Goal: Information Seeking & Learning: Check status

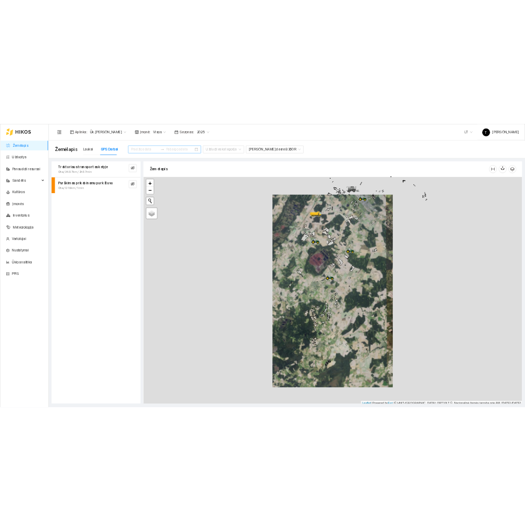
scroll to position [3, 0]
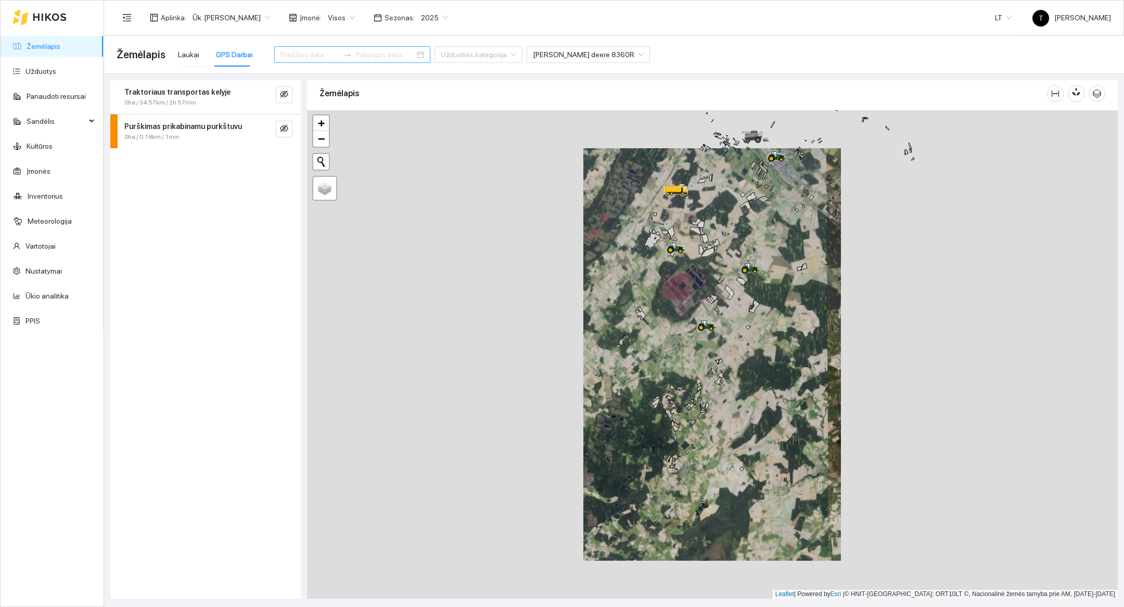
click at [310, 58] on input at bounding box center [309, 54] width 59 height 11
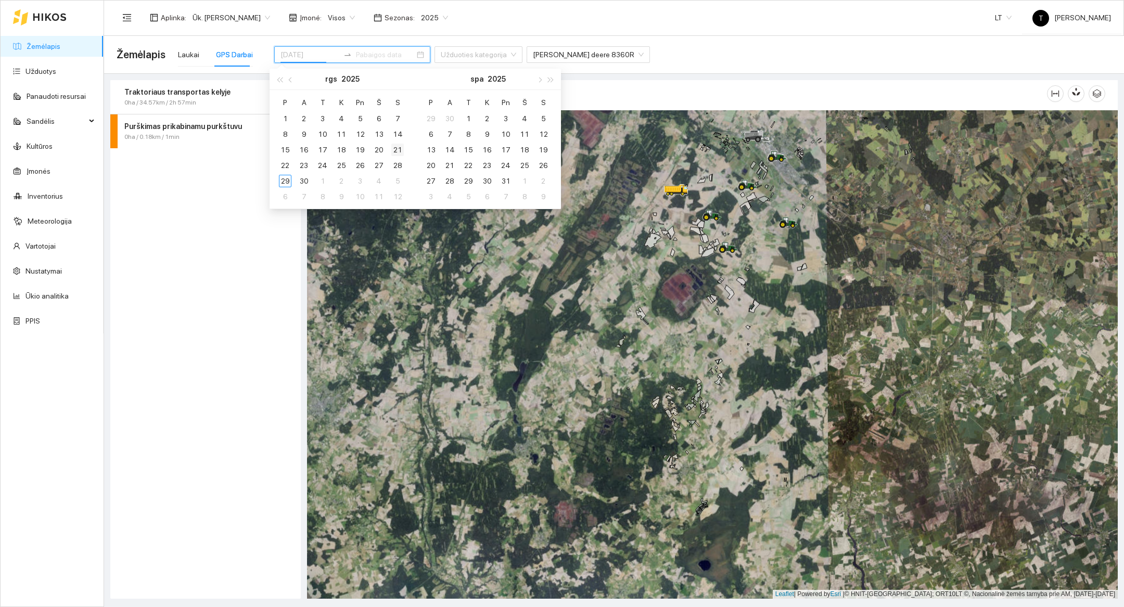
type input "[DATE]"
click at [395, 148] on div "21" at bounding box center [397, 150] width 12 height 12
type input "[DATE]"
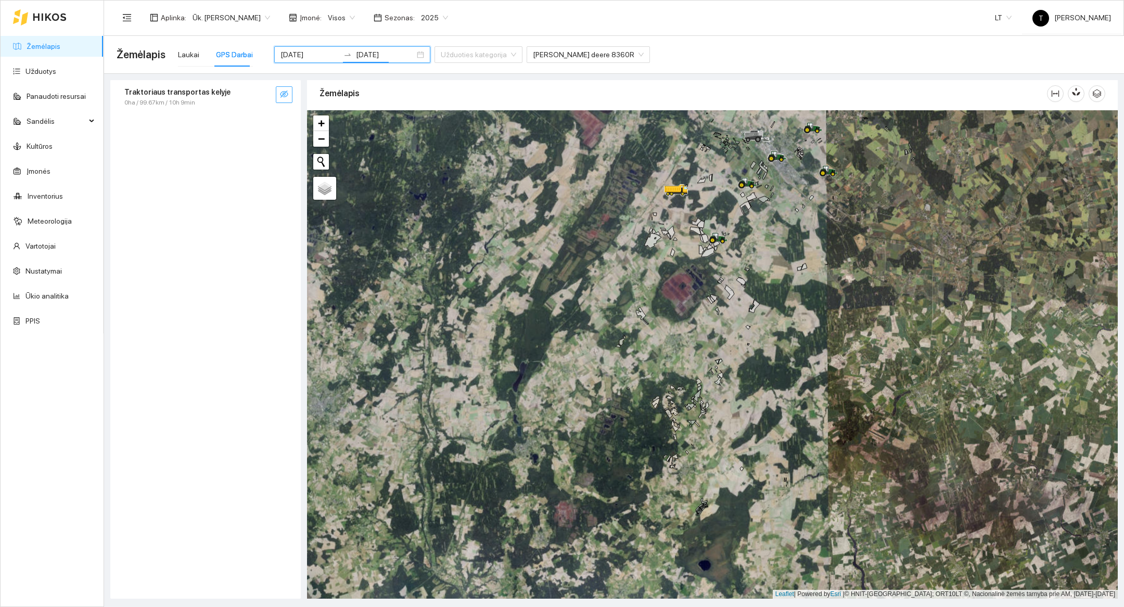
click at [285, 96] on icon "eye-invisible" at bounding box center [284, 94] width 8 height 7
click at [264, 96] on icon "search" at bounding box center [263, 94] width 8 height 8
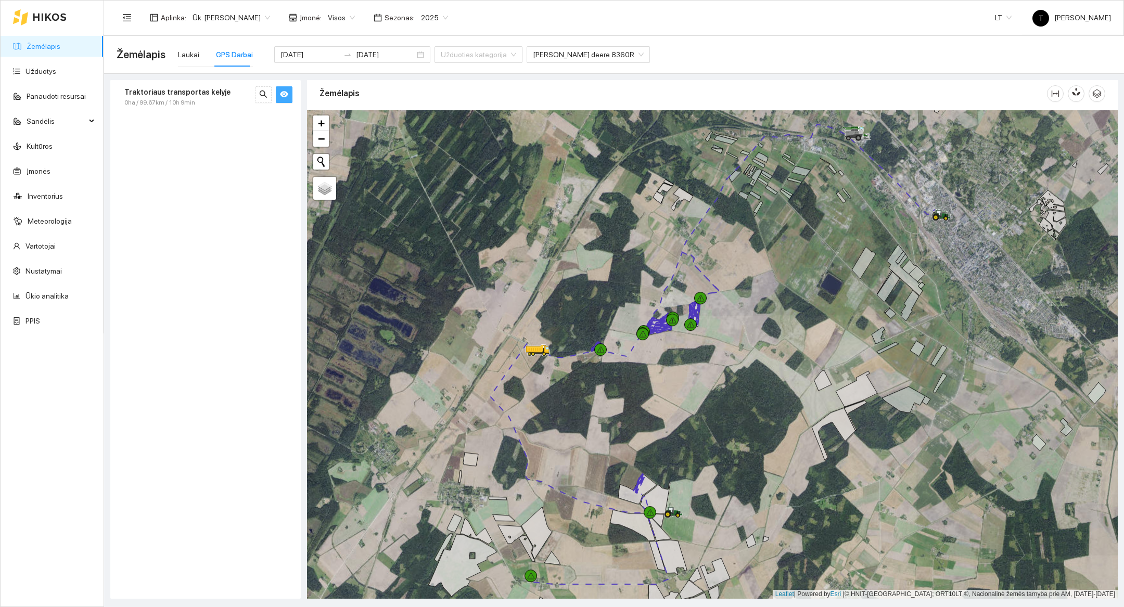
click at [176, 120] on div "Traktoriaus transportas kelyje 0ha / 99.67km / 10h 9min" at bounding box center [205, 339] width 190 height 519
click at [188, 100] on span "0ha / 99.67km / 10h 9min" at bounding box center [159, 103] width 71 height 10
click at [193, 168] on div "[DATE]" at bounding box center [191, 170] width 97 height 10
click at [182, 209] on span "[PERSON_NAME] deere 8360R" at bounding box center [195, 205] width 101 height 11
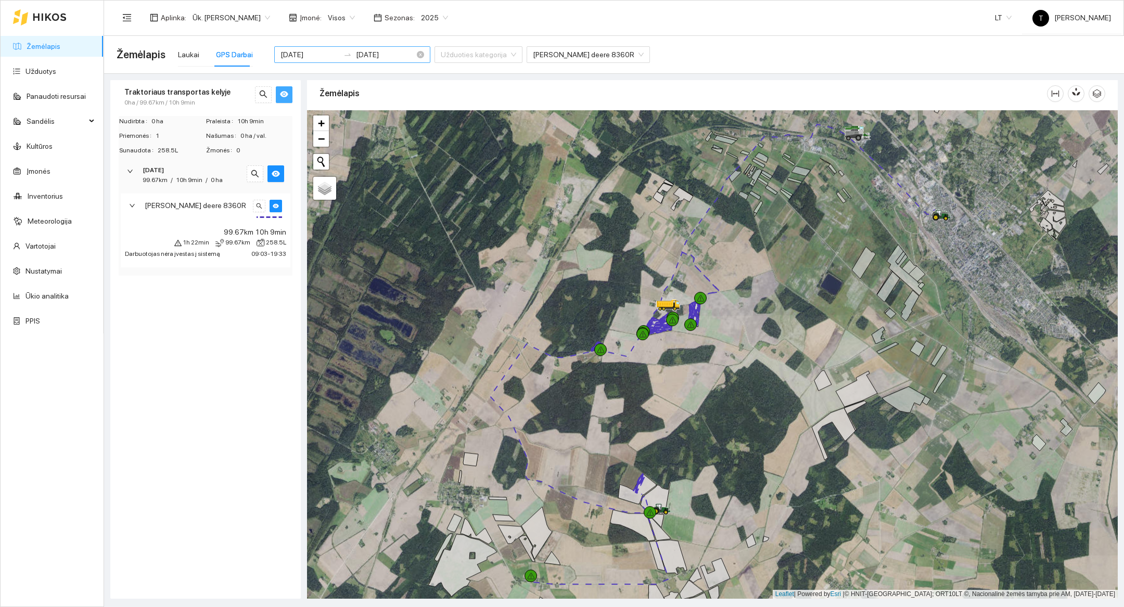
click at [299, 61] on div "[DATE] [DATE]" at bounding box center [352, 54] width 156 height 17
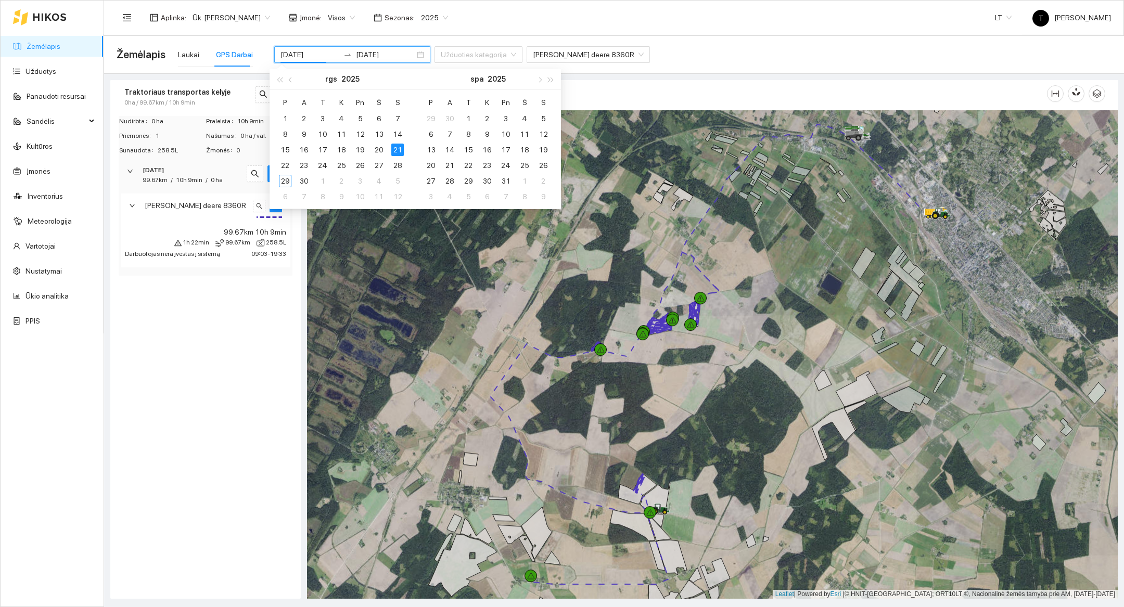
click at [575, 310] on div at bounding box center [712, 354] width 811 height 489
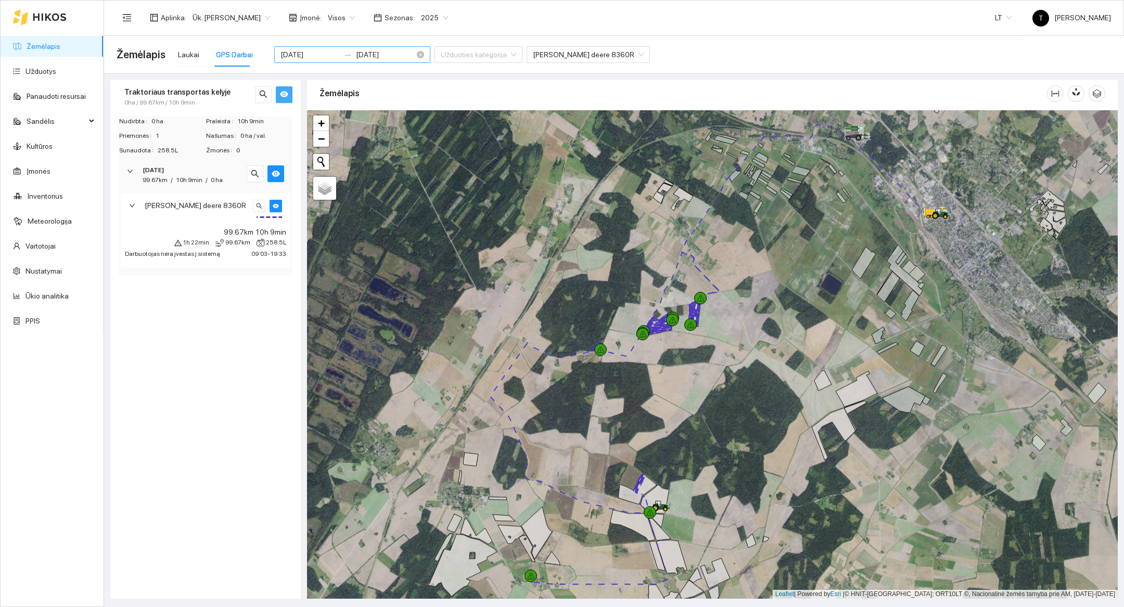
click at [306, 55] on input "[DATE]" at bounding box center [309, 54] width 59 height 11
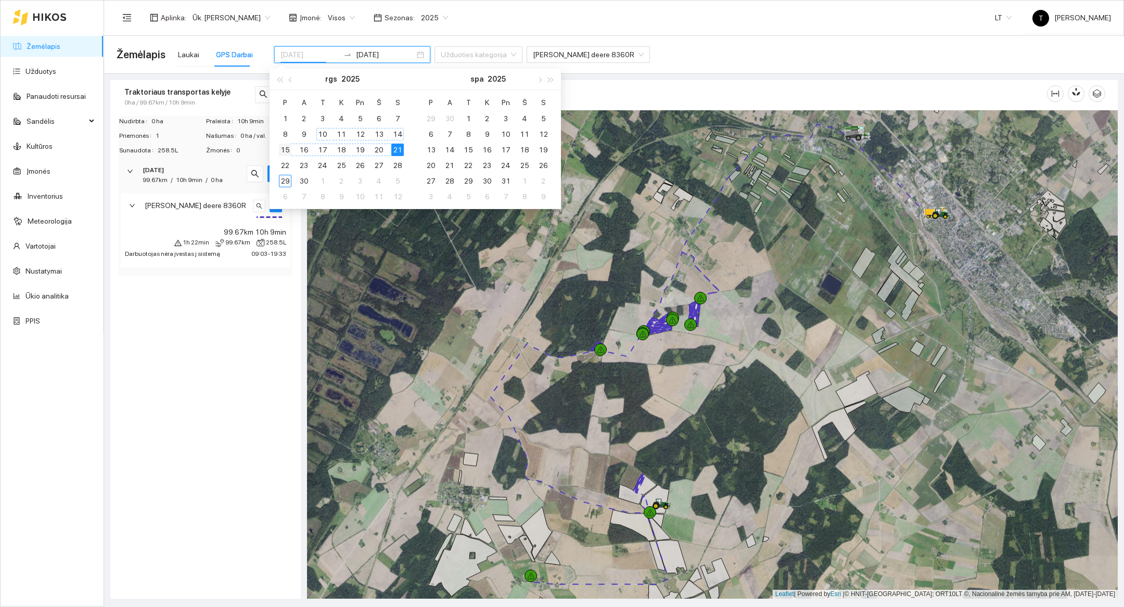
type input "[DATE]"
click at [286, 150] on div "15" at bounding box center [285, 150] width 12 height 12
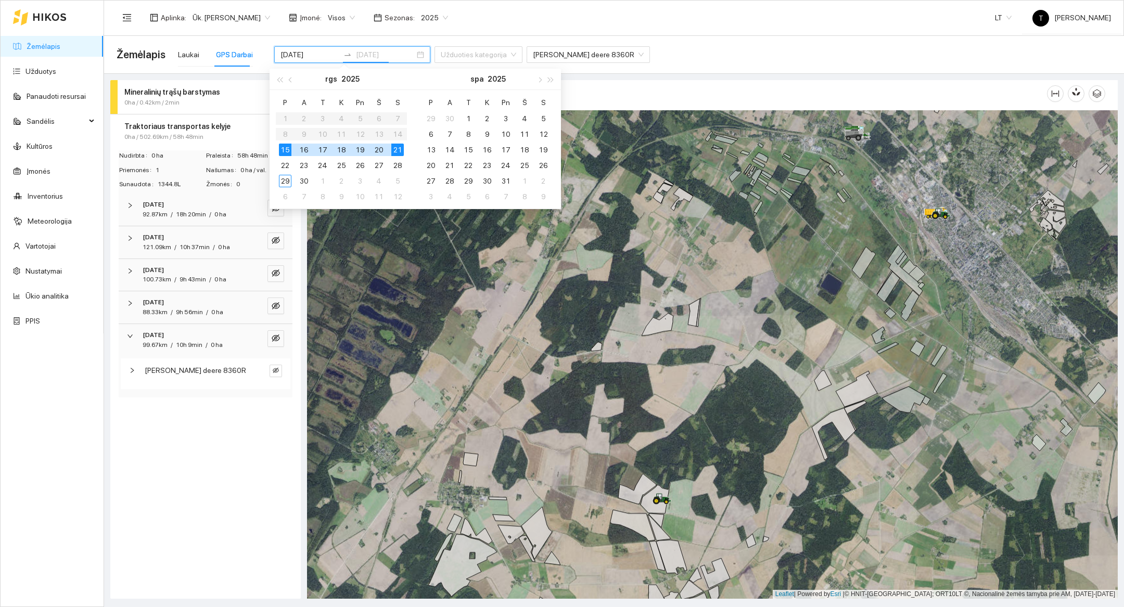
click at [397, 149] on div "21" at bounding box center [397, 150] width 12 height 12
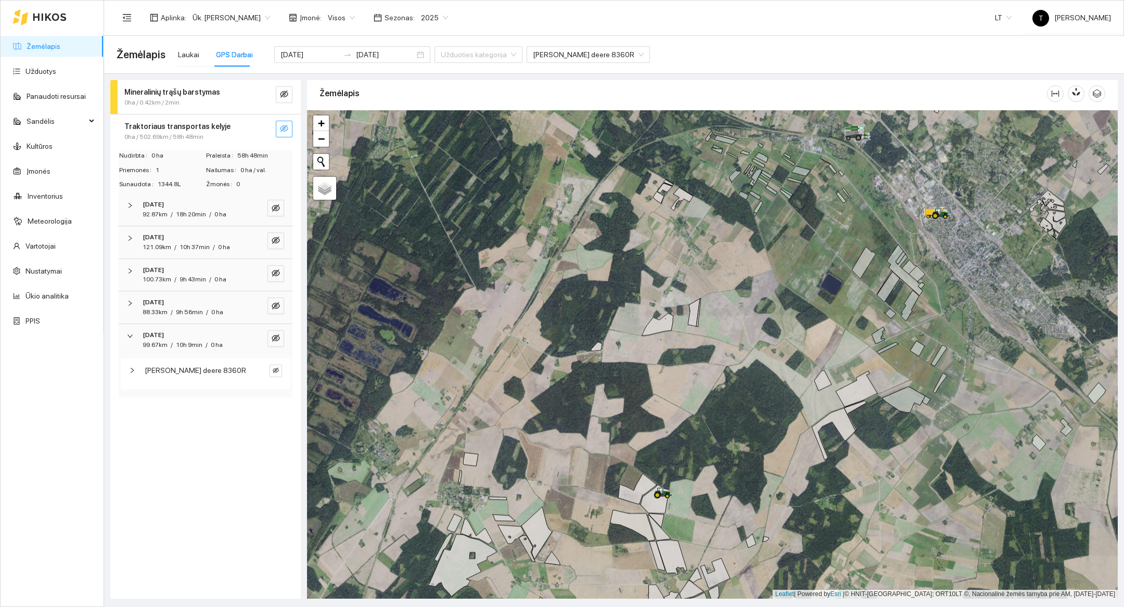
click at [286, 127] on icon "eye-invisible" at bounding box center [284, 128] width 8 height 8
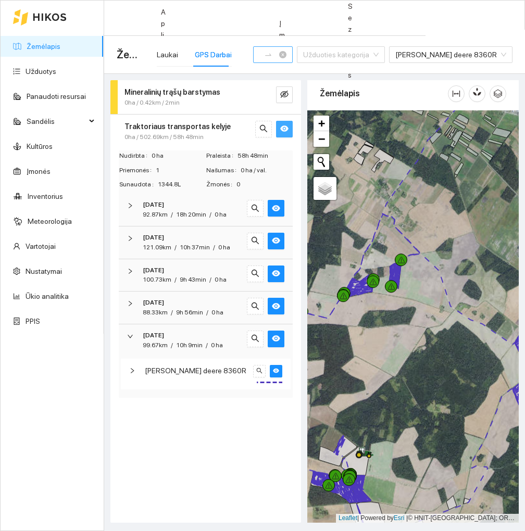
click at [277, 54] on input "[DATE]" at bounding box center [276, 54] width 1 height 11
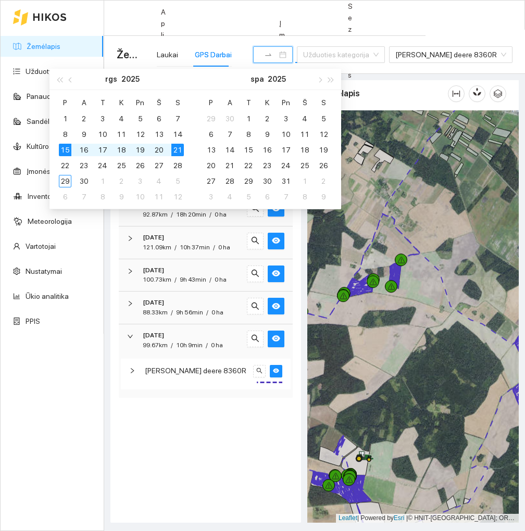
type input "[DATE]"
click at [261, 454] on div "Mineralinių trąšų barstymas 0ha / 0.42km / 2min Traktoriaus transportas kelyje …" at bounding box center [205, 301] width 190 height 442
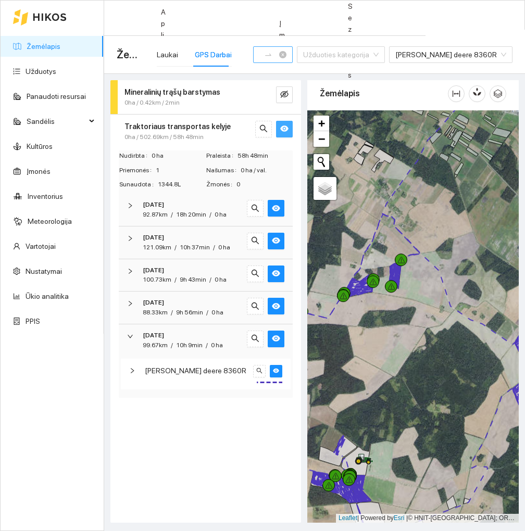
click at [260, 60] on input "[DATE]" at bounding box center [259, 54] width 1 height 11
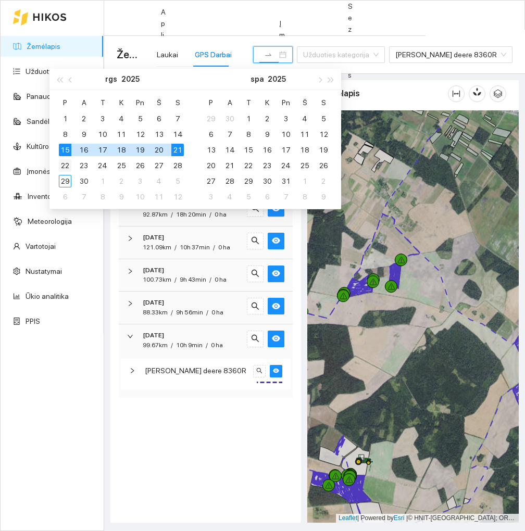
type input "[DATE]"
click at [67, 160] on div "22" at bounding box center [65, 165] width 12 height 12
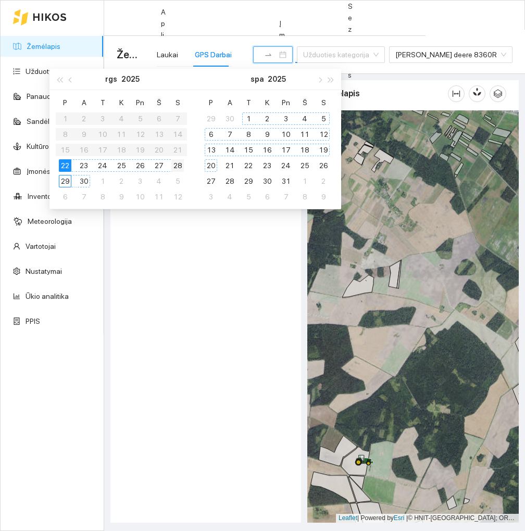
type input "[DATE]"
click at [178, 166] on div "28" at bounding box center [177, 165] width 12 height 12
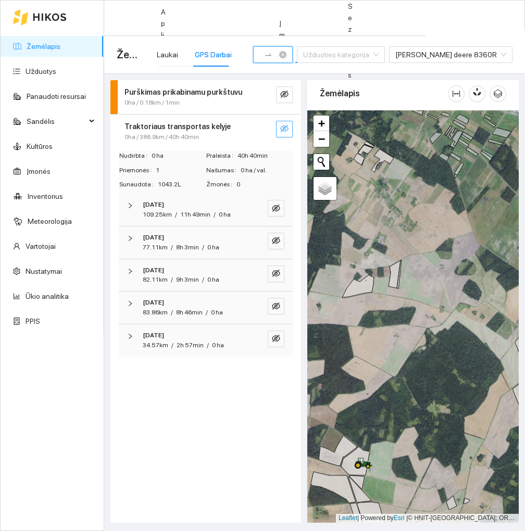
click at [260, 60] on input "[DATE]" at bounding box center [259, 54] width 1 height 11
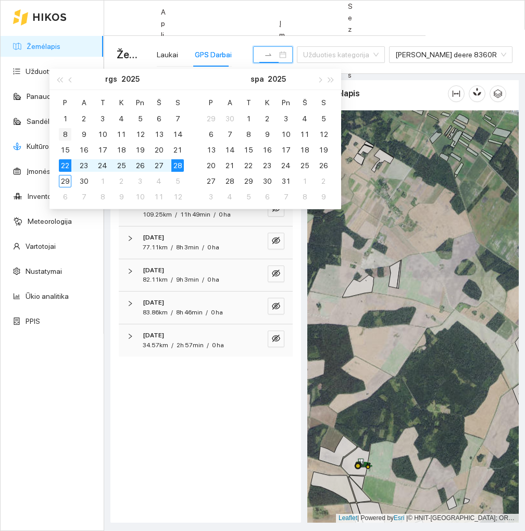
type input "[DATE]"
click at [61, 133] on div "8" at bounding box center [65, 134] width 12 height 12
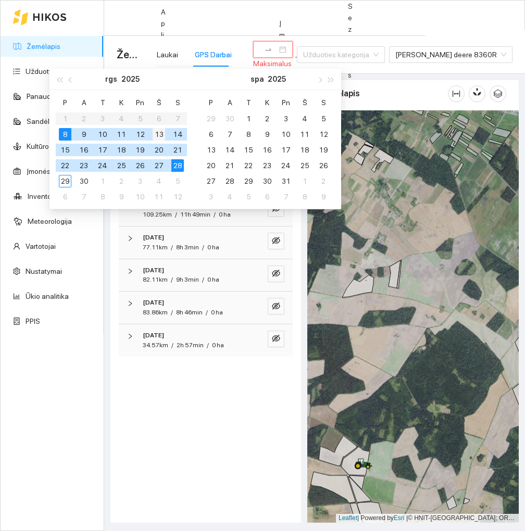
scroll to position [0, 19]
type input "[DATE]"
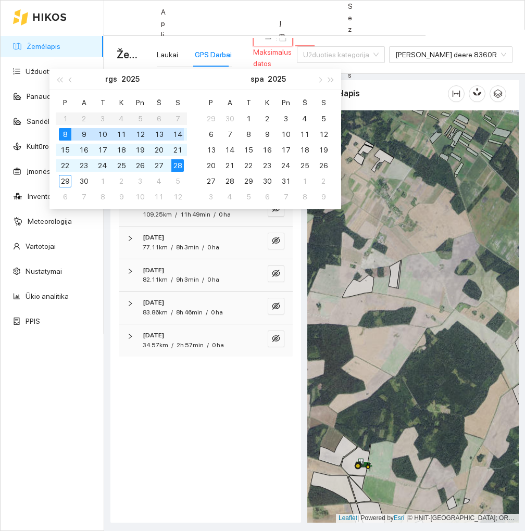
click at [179, 132] on div "14" at bounding box center [177, 134] width 12 height 12
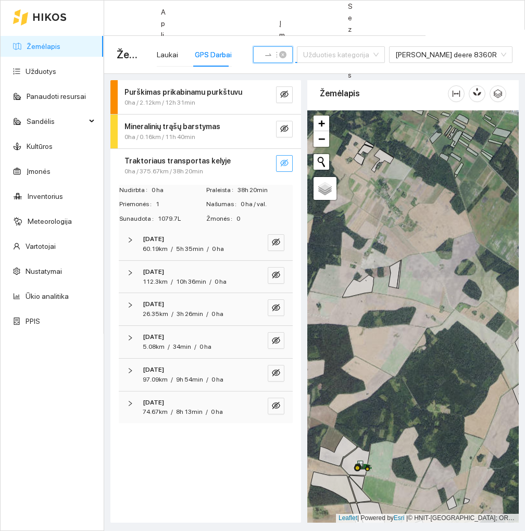
click at [260, 57] on input "[DATE]" at bounding box center [259, 54] width 1 height 11
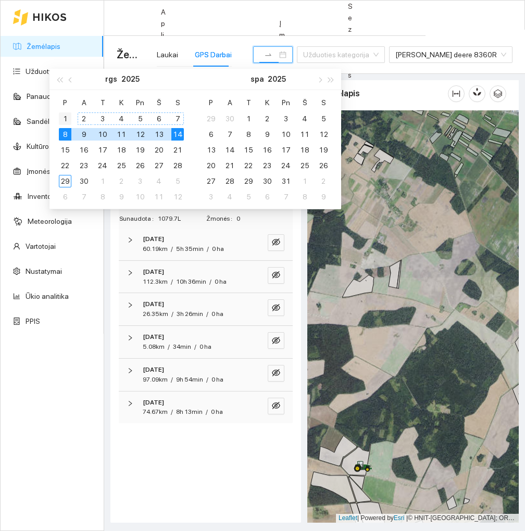
type input "[DATE]"
click at [67, 117] on div "1" at bounding box center [65, 118] width 12 height 12
type input "[DATE]"
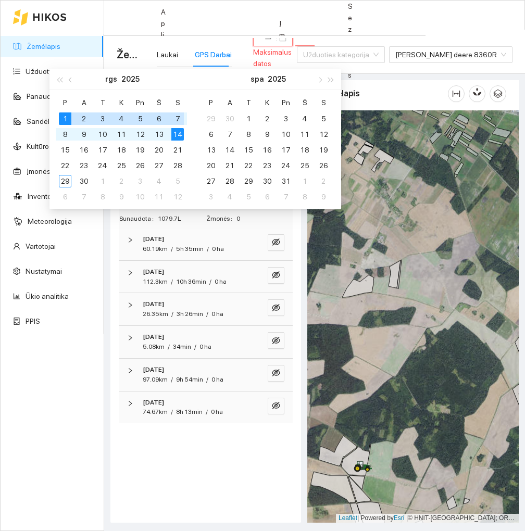
scroll to position [0, 19]
click at [180, 122] on div "7" at bounding box center [177, 118] width 12 height 12
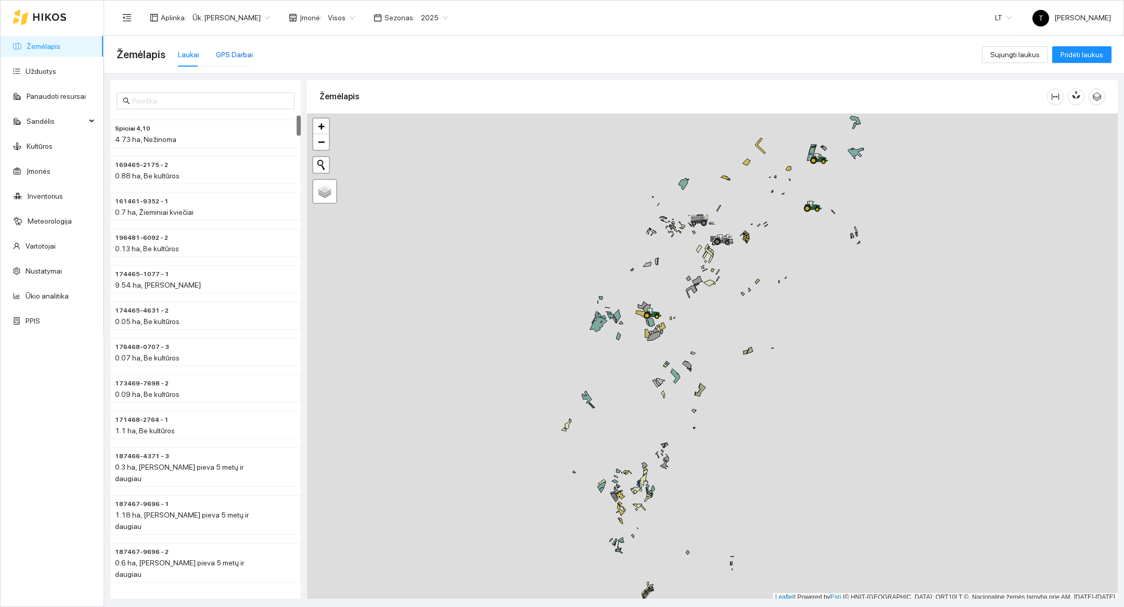
click at [246, 52] on div "GPS Darbai" at bounding box center [234, 54] width 37 height 11
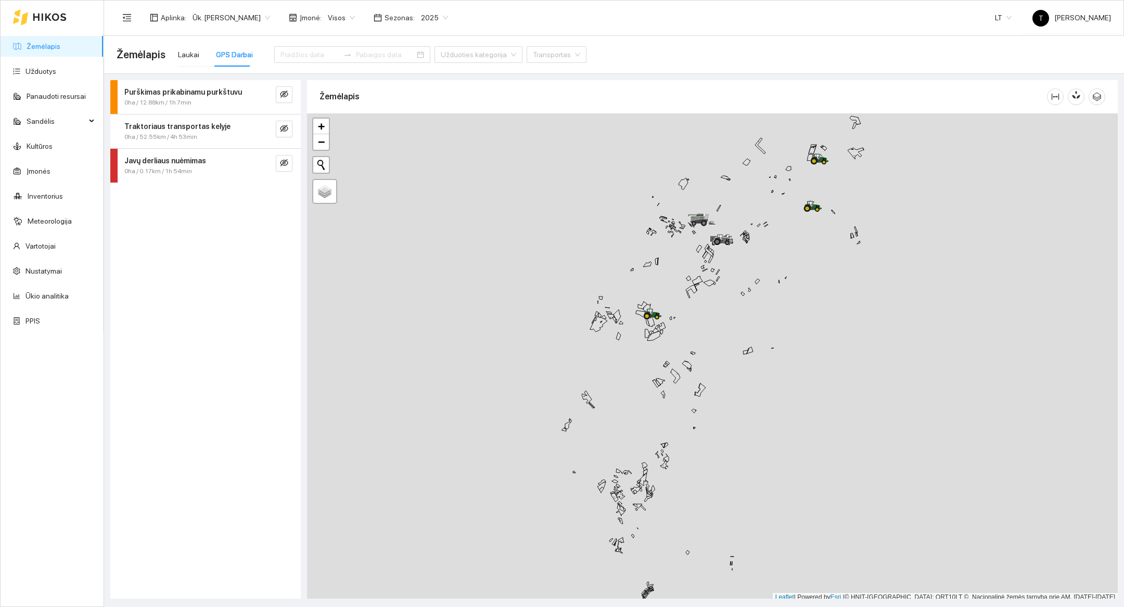
scroll to position [3, 0]
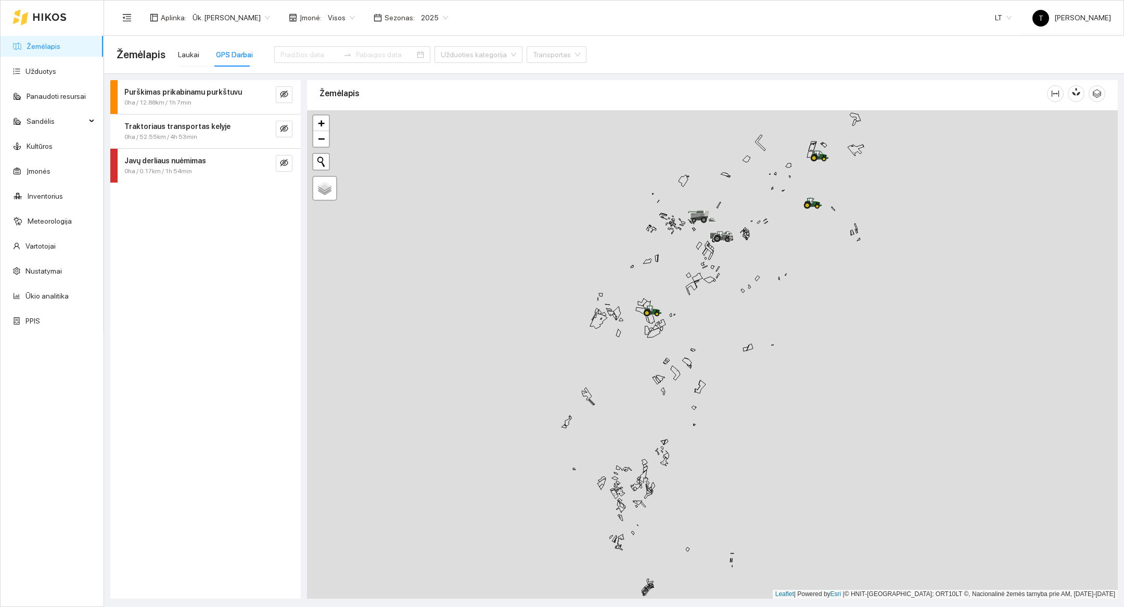
click at [815, 306] on div at bounding box center [712, 354] width 811 height 489
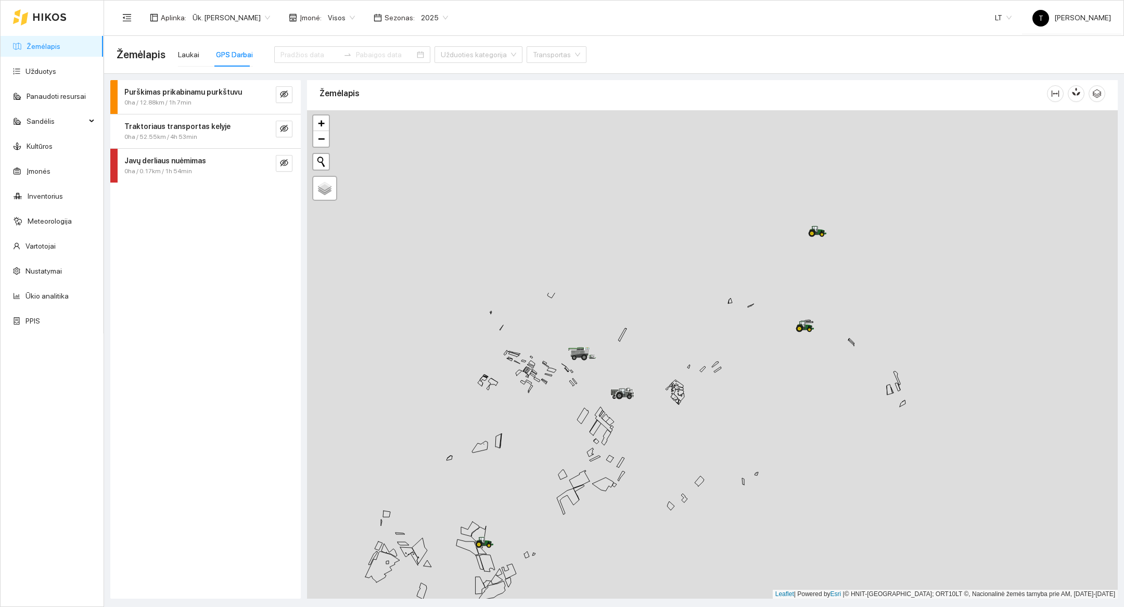
drag, startPoint x: 815, startPoint y: 306, endPoint x: 814, endPoint y: 607, distance: 300.2
click at [814, 607] on main "Žemėlapis Laukai GPS Darbai Užduoties kategorija Transportas Purškimas prikabin…" at bounding box center [614, 321] width 1020 height 571
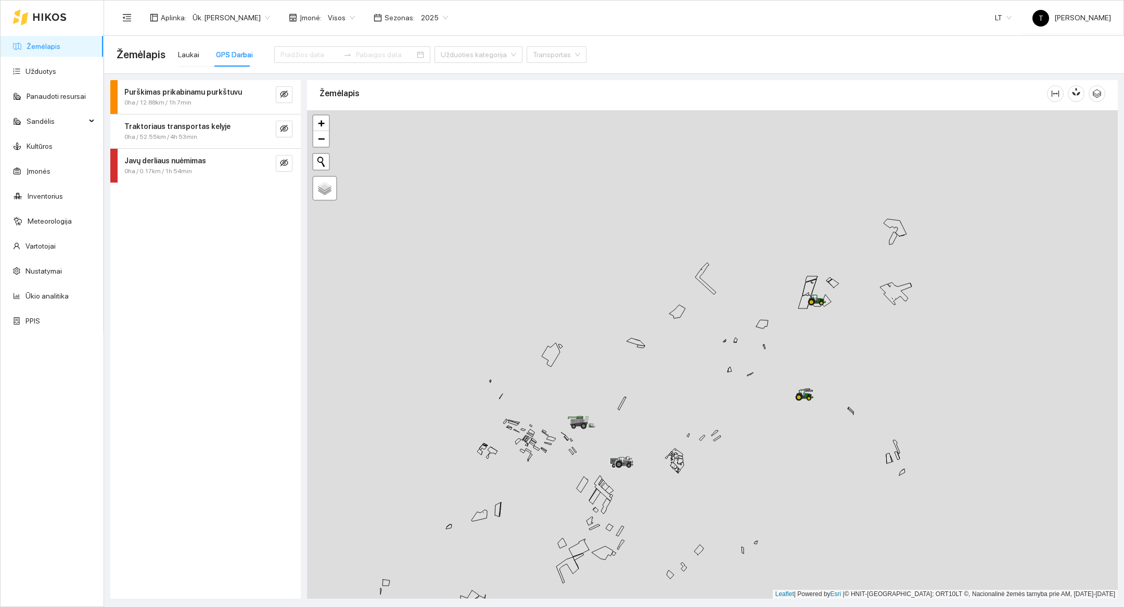
click at [284, 137] on div "Traktoriaus transportas kelyje 0ha / 52.55km / 4h 53min" at bounding box center [205, 131] width 190 height 34
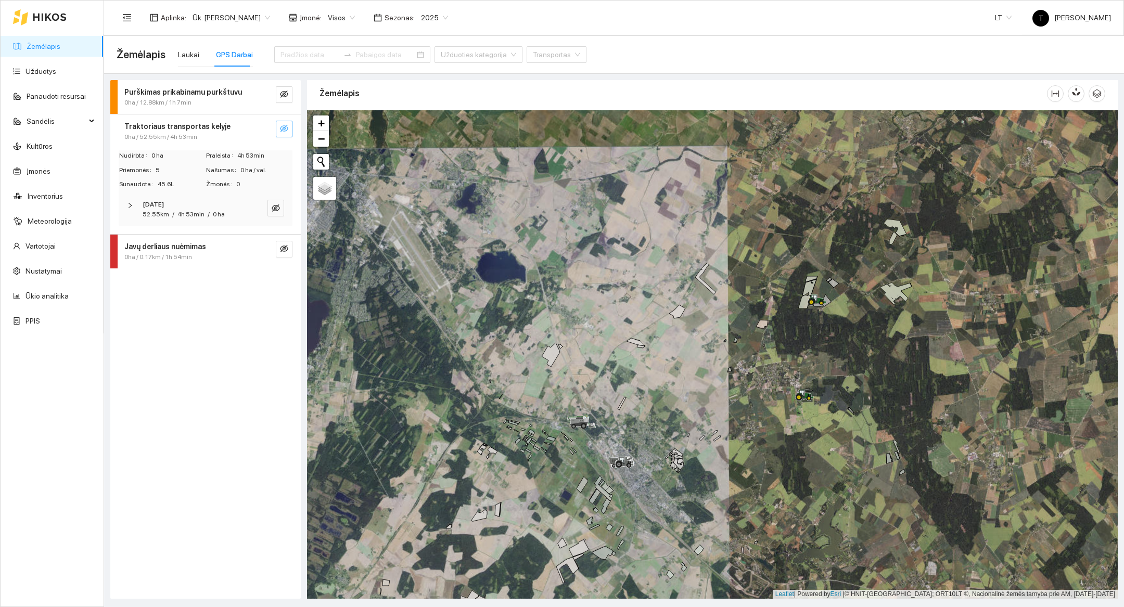
click at [284, 133] on span "eye-invisible" at bounding box center [284, 129] width 8 height 10
click at [833, 343] on div at bounding box center [712, 354] width 811 height 489
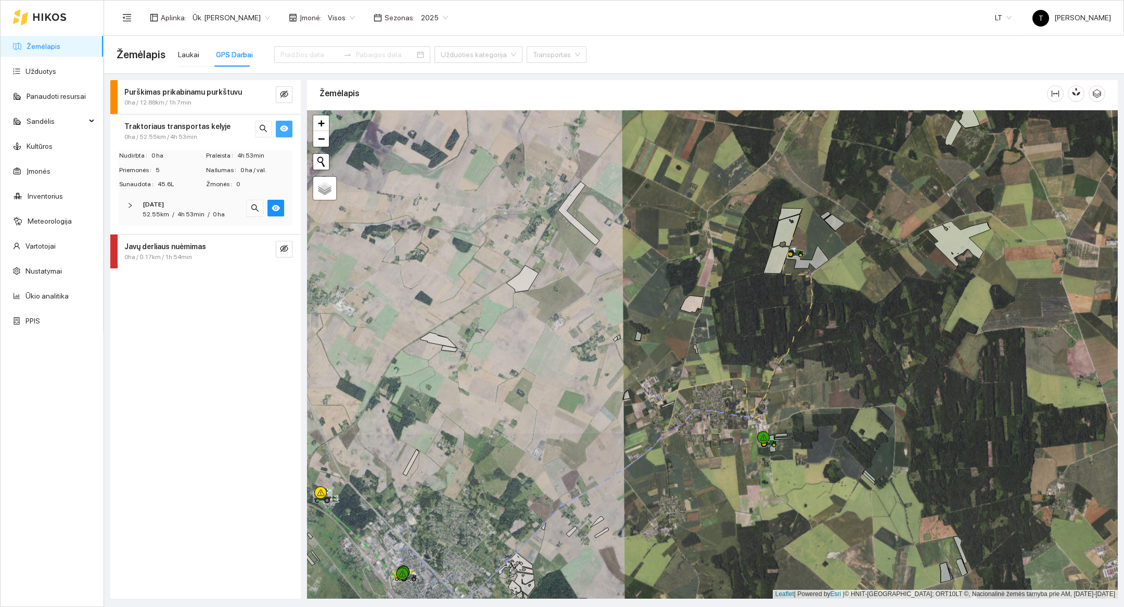
click at [833, 343] on div at bounding box center [712, 354] width 811 height 489
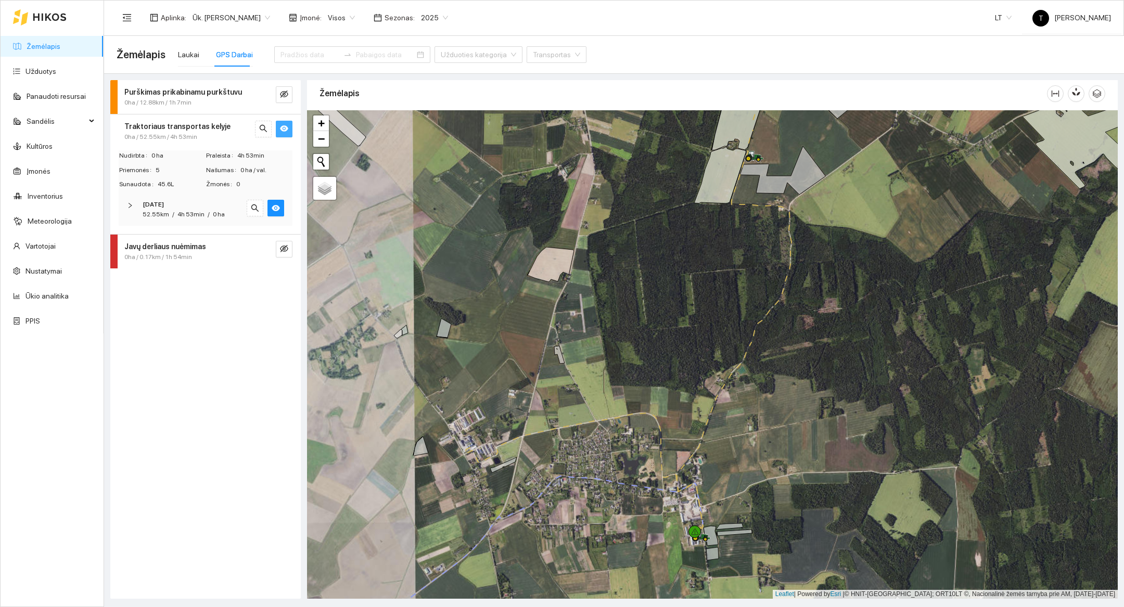
click at [722, 222] on div at bounding box center [712, 354] width 811 height 489
click at [722, 220] on div at bounding box center [712, 354] width 811 height 489
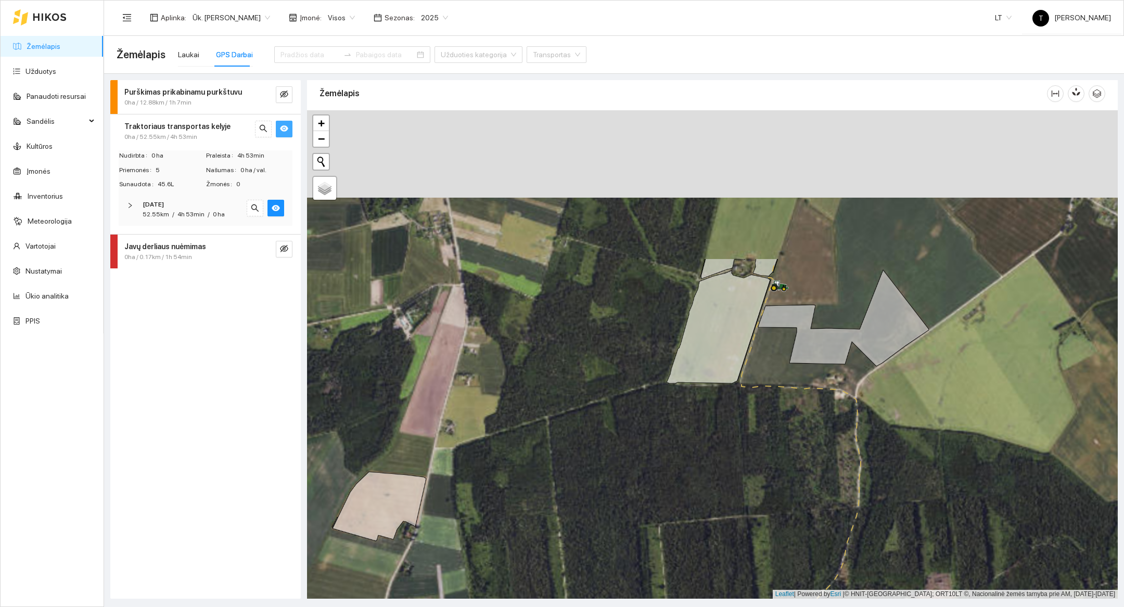
drag, startPoint x: 722, startPoint y: 220, endPoint x: 721, endPoint y: 421, distance: 200.9
click at [721, 421] on div at bounding box center [712, 354] width 811 height 489
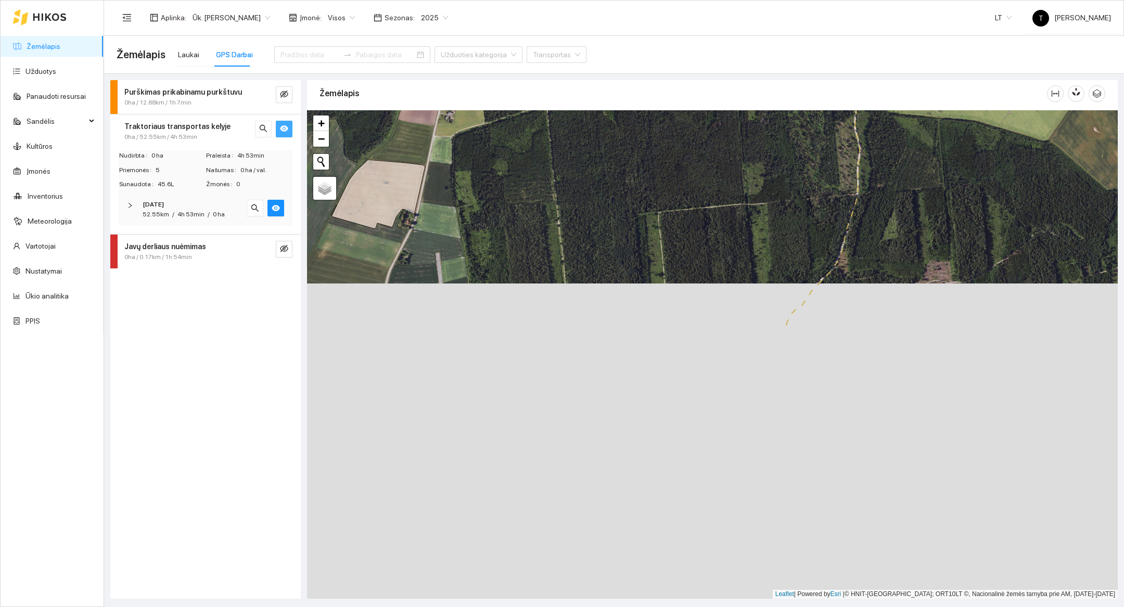
drag, startPoint x: 746, startPoint y: 486, endPoint x: 746, endPoint y: 170, distance: 315.8
click at [746, 170] on div at bounding box center [712, 354] width 811 height 489
click at [318, 142] on span "−" at bounding box center [321, 138] width 7 height 13
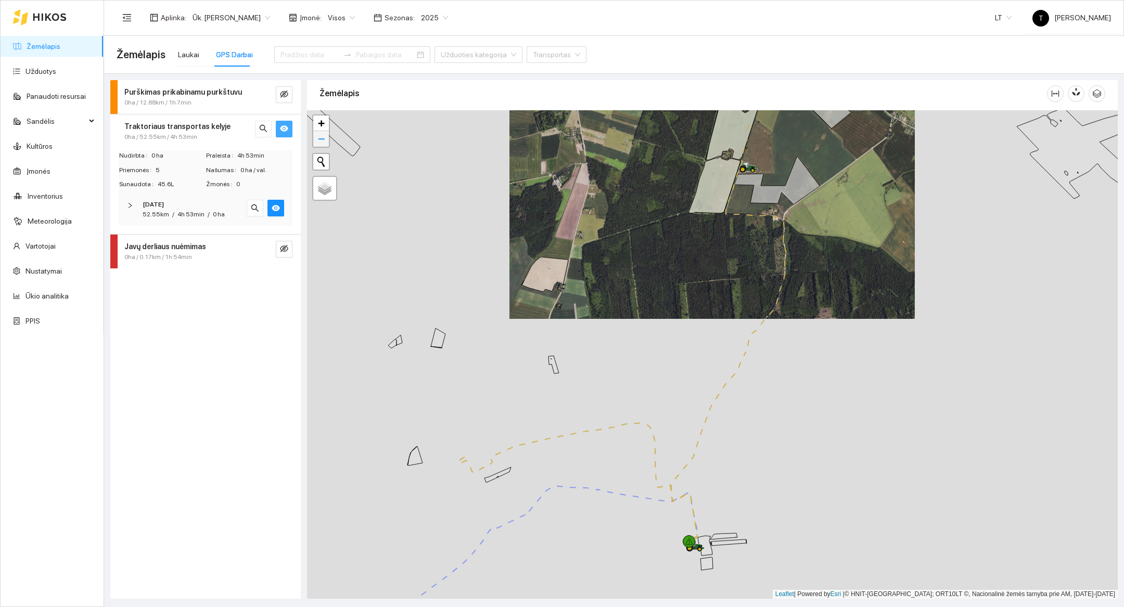
click at [318, 142] on span "−" at bounding box center [321, 138] width 7 height 13
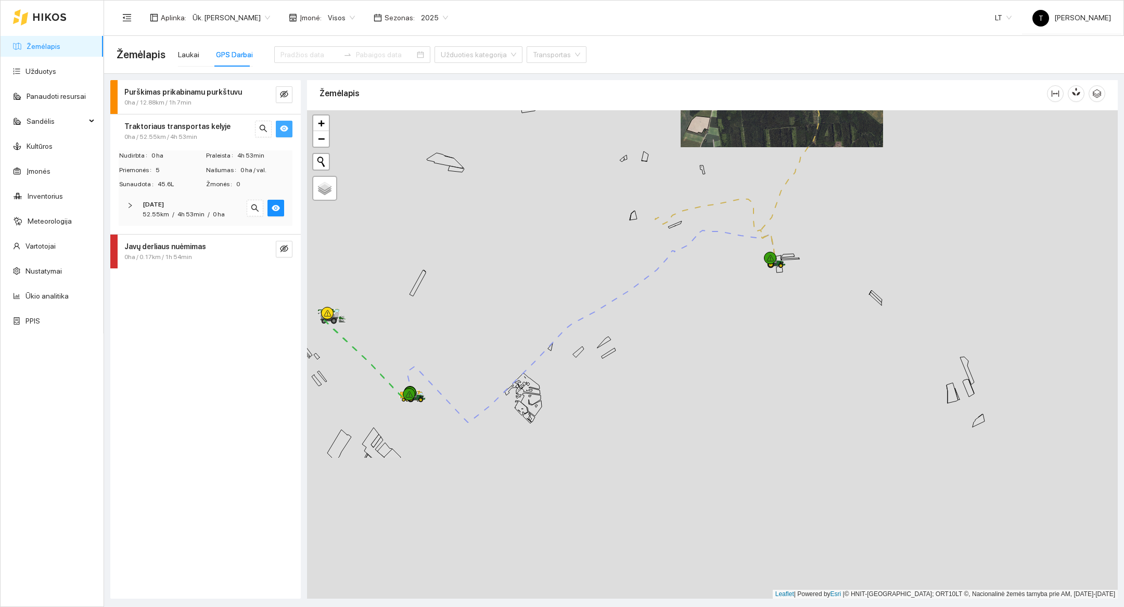
drag, startPoint x: 697, startPoint y: 533, endPoint x: 766, endPoint y: 343, distance: 202.3
click at [766, 343] on div at bounding box center [712, 354] width 811 height 489
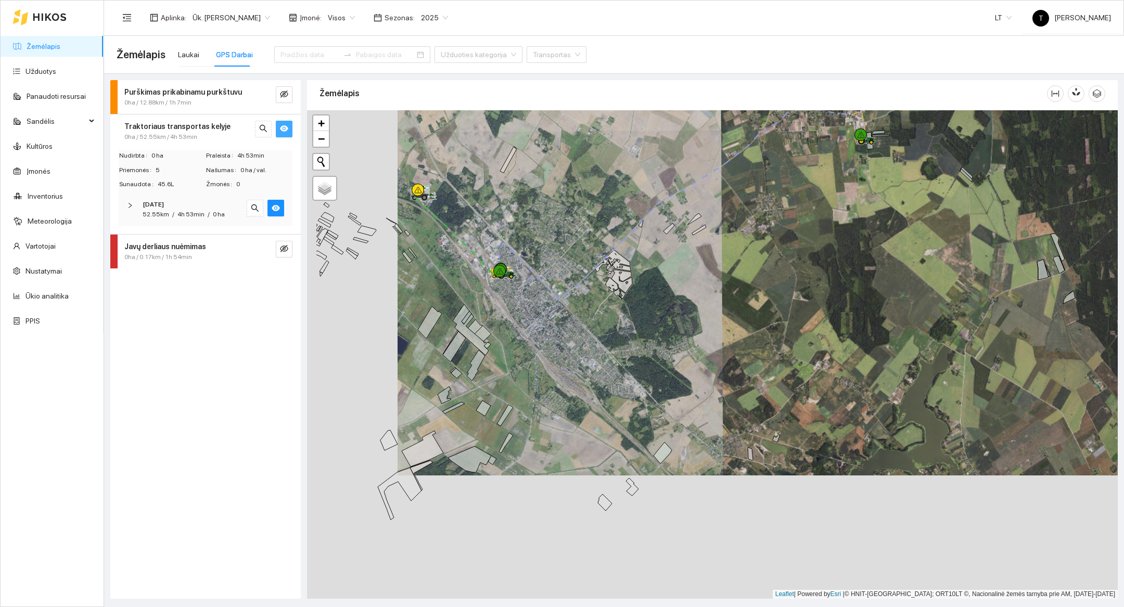
drag, startPoint x: 467, startPoint y: 461, endPoint x: 557, endPoint y: 338, distance: 153.0
click at [557, 338] on div at bounding box center [712, 354] width 811 height 489
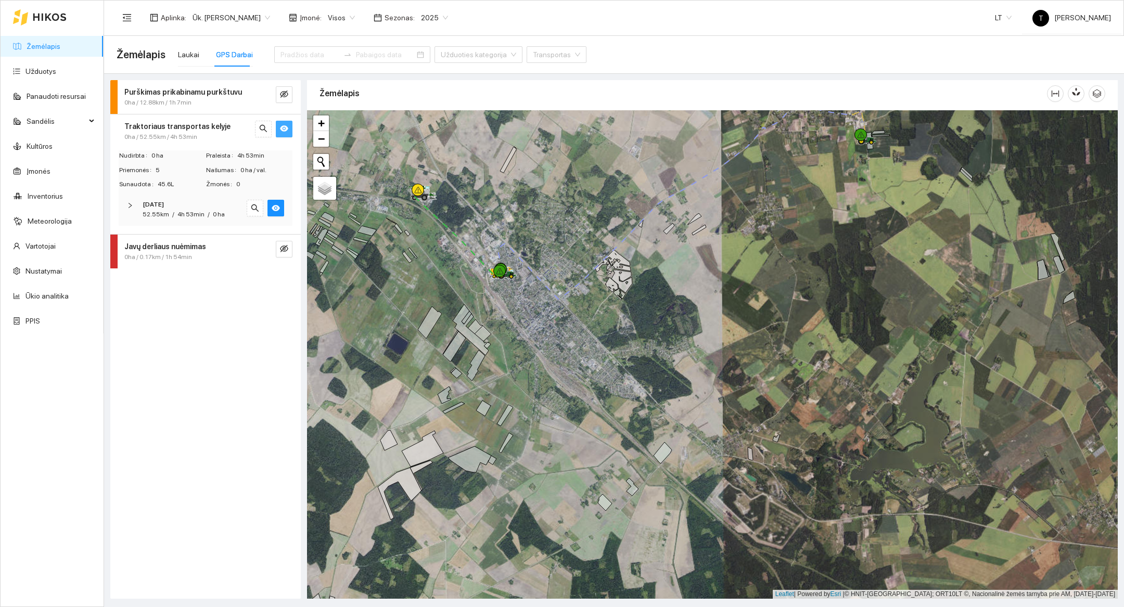
click at [420, 213] on div at bounding box center [712, 354] width 811 height 489
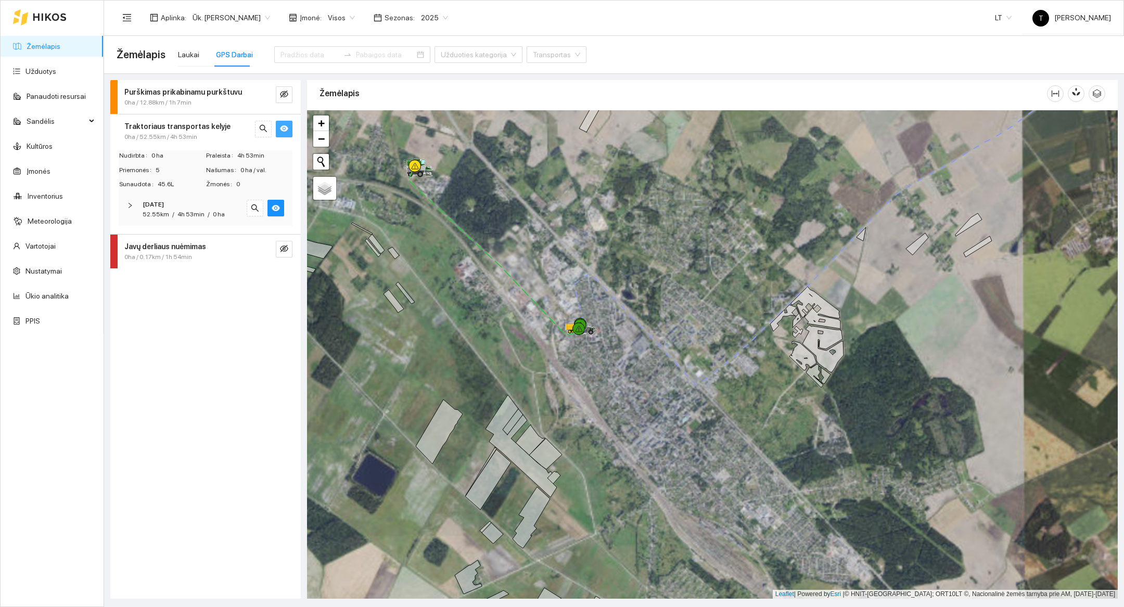
click at [420, 213] on div at bounding box center [712, 354] width 811 height 489
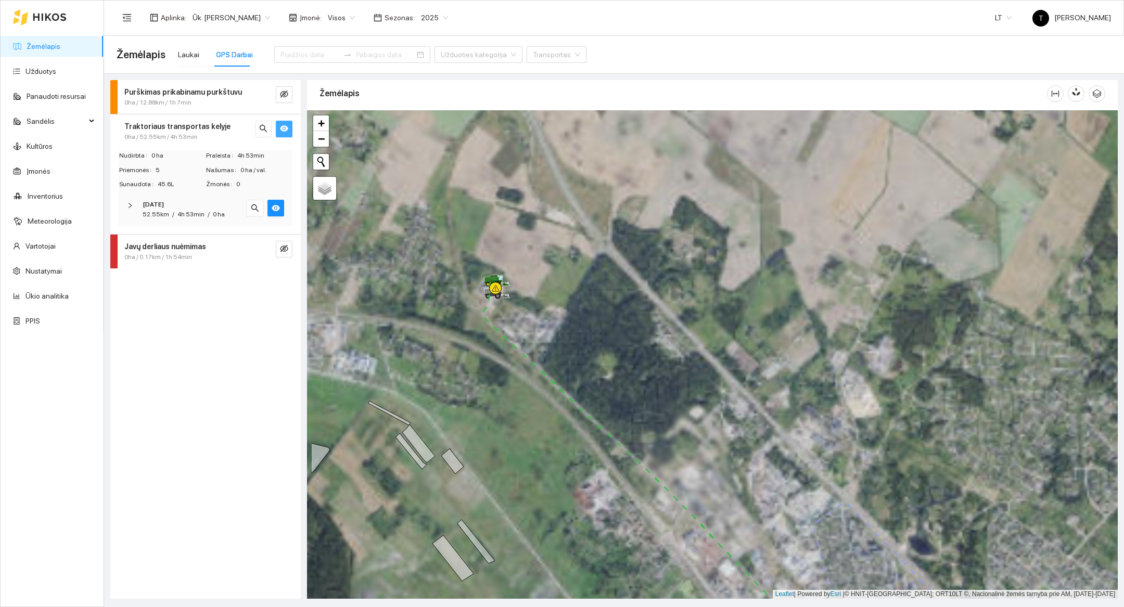
drag, startPoint x: 420, startPoint y: 213, endPoint x: 506, endPoint y: 381, distance: 188.5
click at [506, 381] on div at bounding box center [712, 354] width 811 height 489
click at [534, 307] on div at bounding box center [712, 354] width 811 height 489
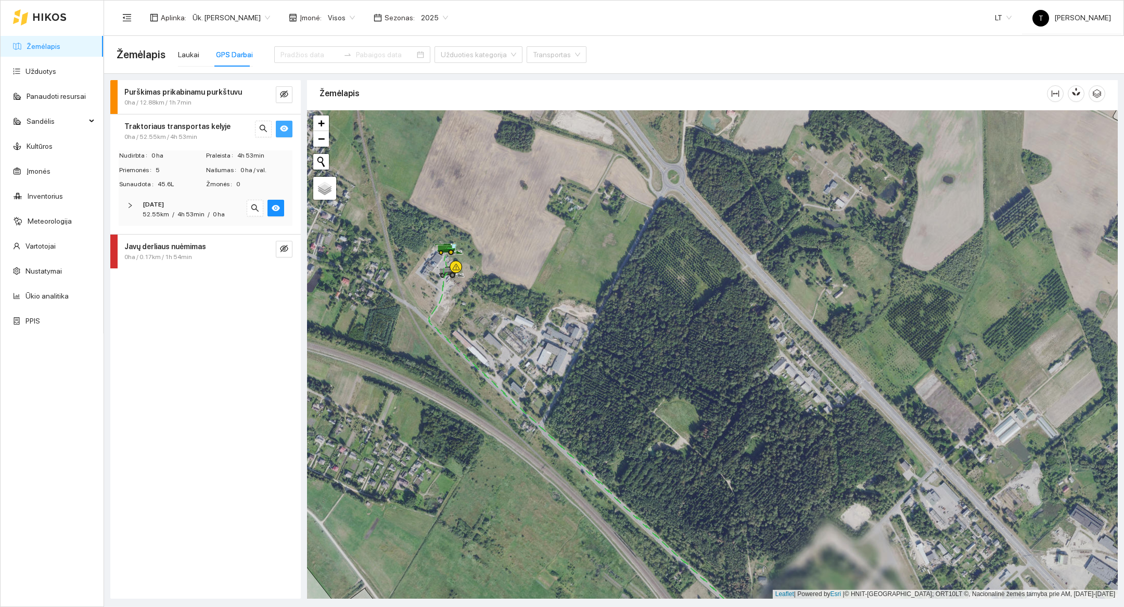
click at [492, 328] on div at bounding box center [712, 354] width 811 height 489
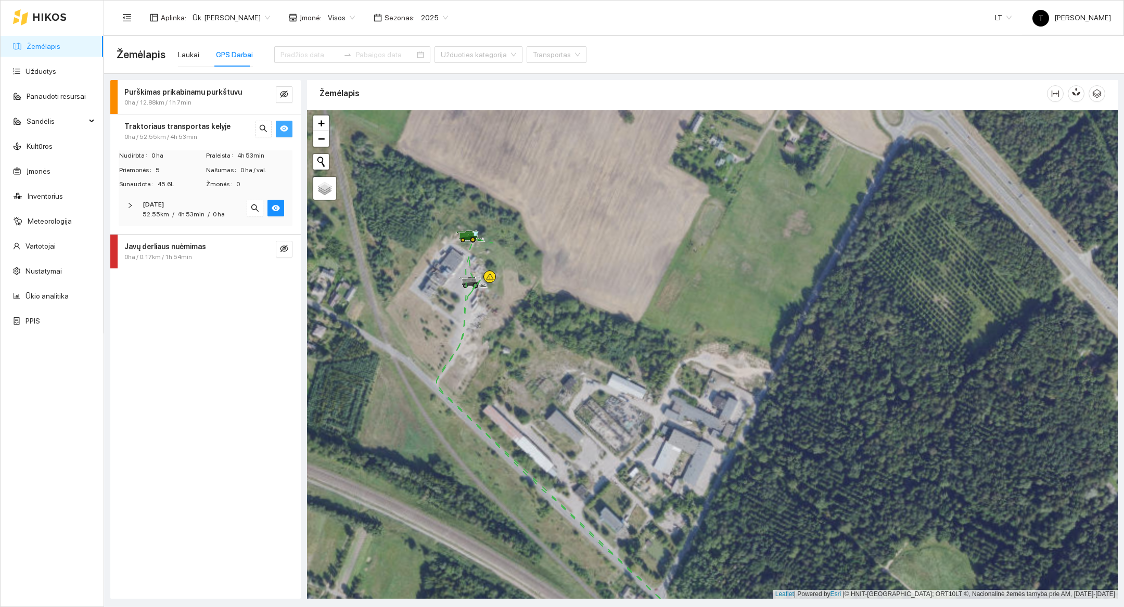
drag, startPoint x: 439, startPoint y: 283, endPoint x: 512, endPoint y: 357, distance: 104.9
click at [512, 357] on div at bounding box center [712, 354] width 811 height 489
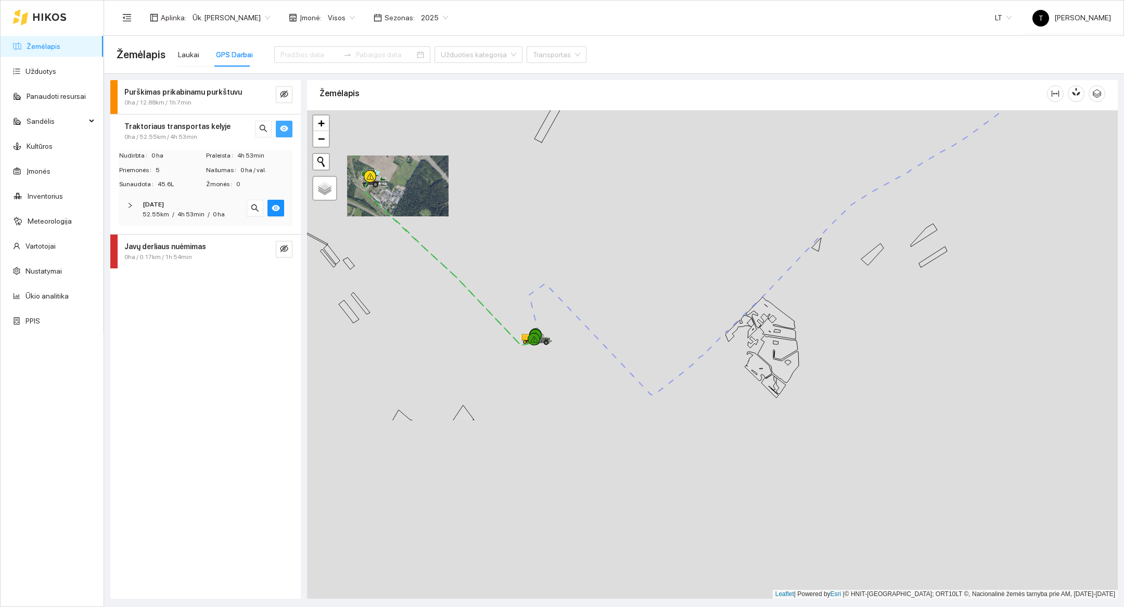
drag, startPoint x: 801, startPoint y: 586, endPoint x: 689, endPoint y: 340, distance: 269.9
click at [689, 340] on div at bounding box center [712, 354] width 811 height 489
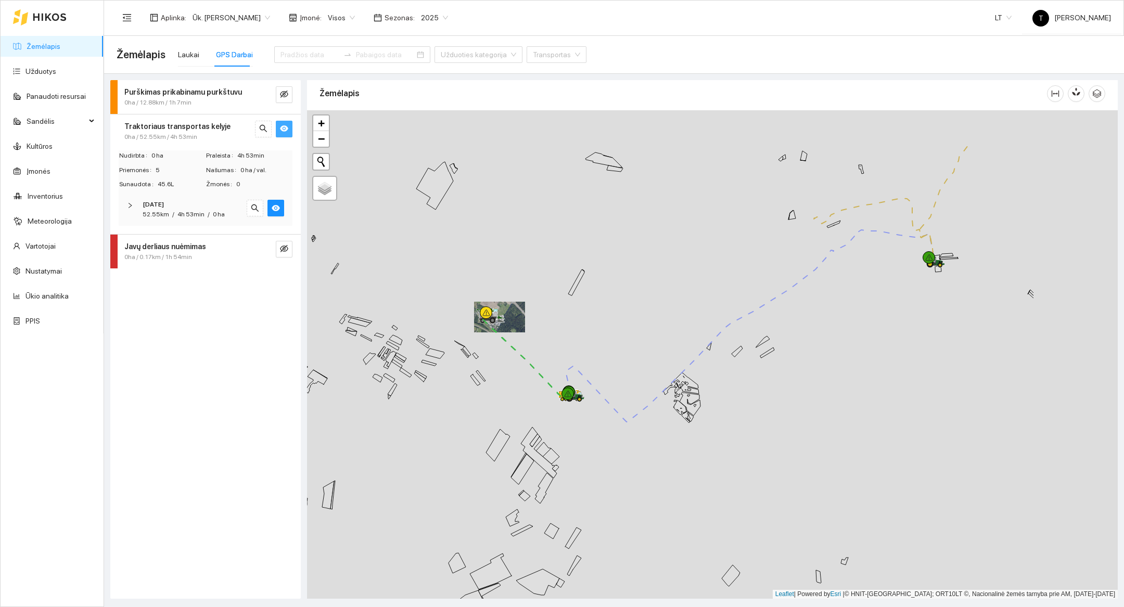
drag, startPoint x: 955, startPoint y: 284, endPoint x: 767, endPoint y: 377, distance: 210.4
click at [768, 377] on div at bounding box center [712, 354] width 811 height 489
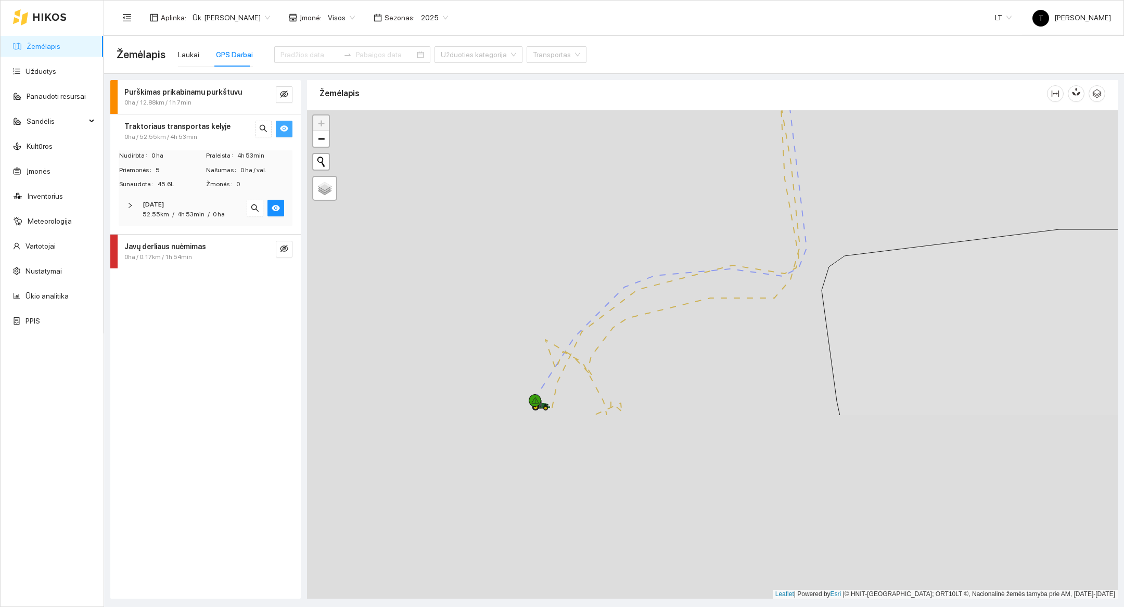
drag, startPoint x: 662, startPoint y: 458, endPoint x: 820, endPoint y: 169, distance: 329.0
click at [820, 169] on div at bounding box center [712, 354] width 811 height 489
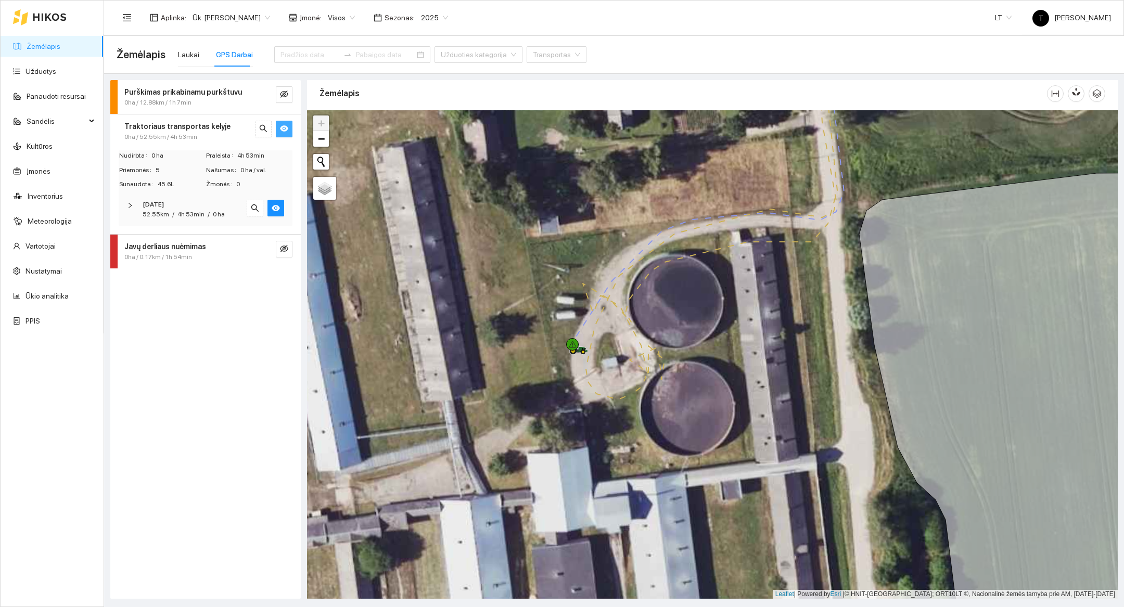
click at [290, 131] on button "button" at bounding box center [284, 129] width 17 height 17
click at [321, 137] on span "−" at bounding box center [321, 138] width 7 height 13
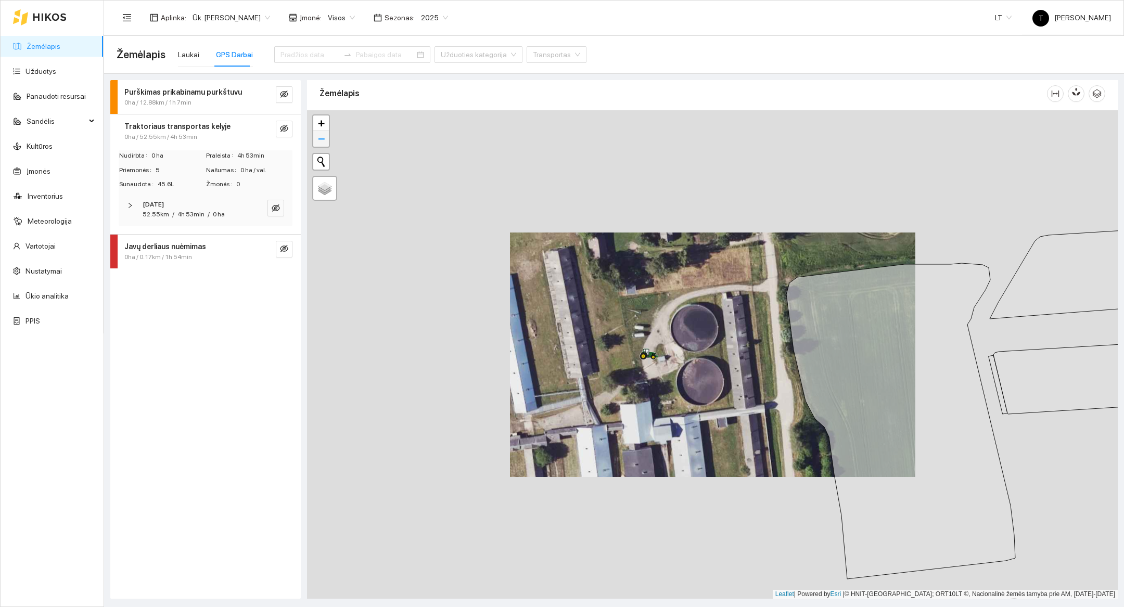
click at [321, 137] on span "−" at bounding box center [321, 138] width 7 height 13
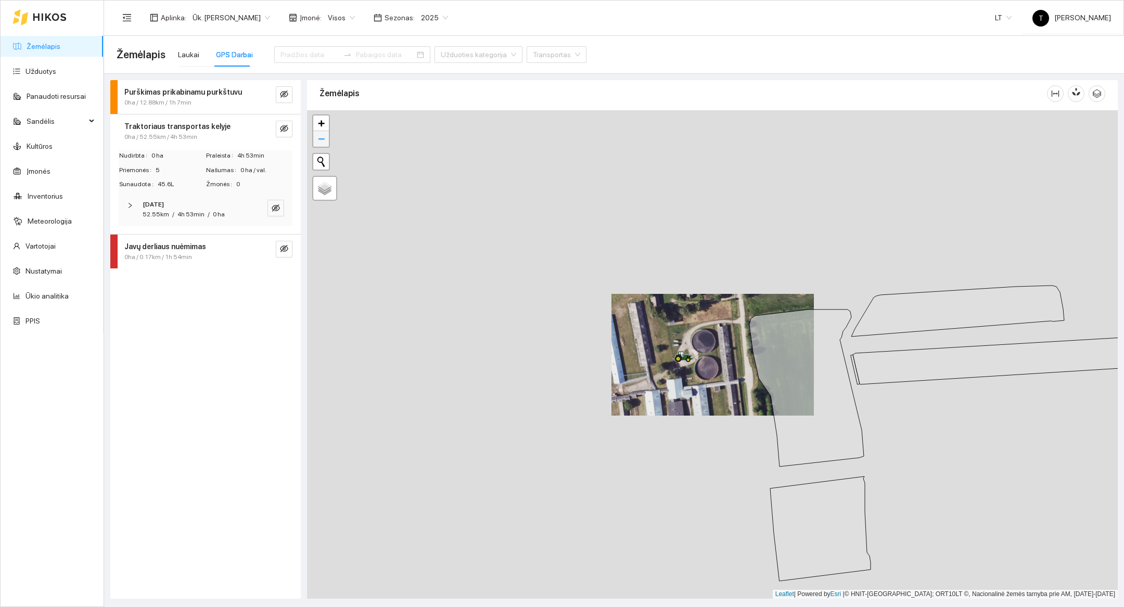
click at [321, 137] on span "−" at bounding box center [321, 138] width 7 height 13
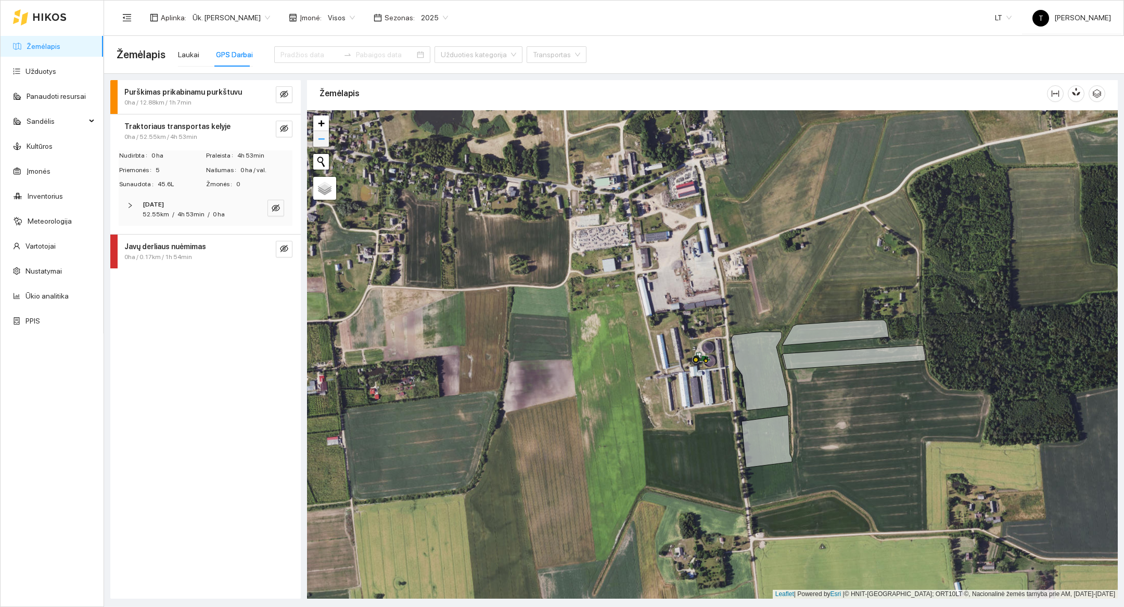
click at [325, 134] on link "−" at bounding box center [321, 139] width 16 height 16
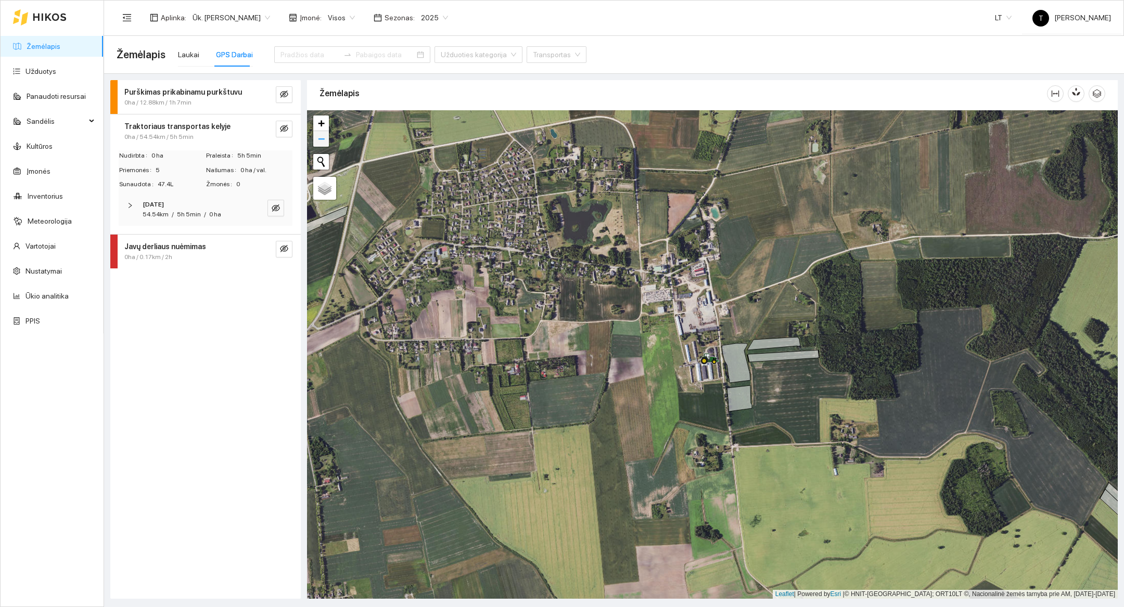
click at [326, 146] on link "−" at bounding box center [321, 139] width 16 height 16
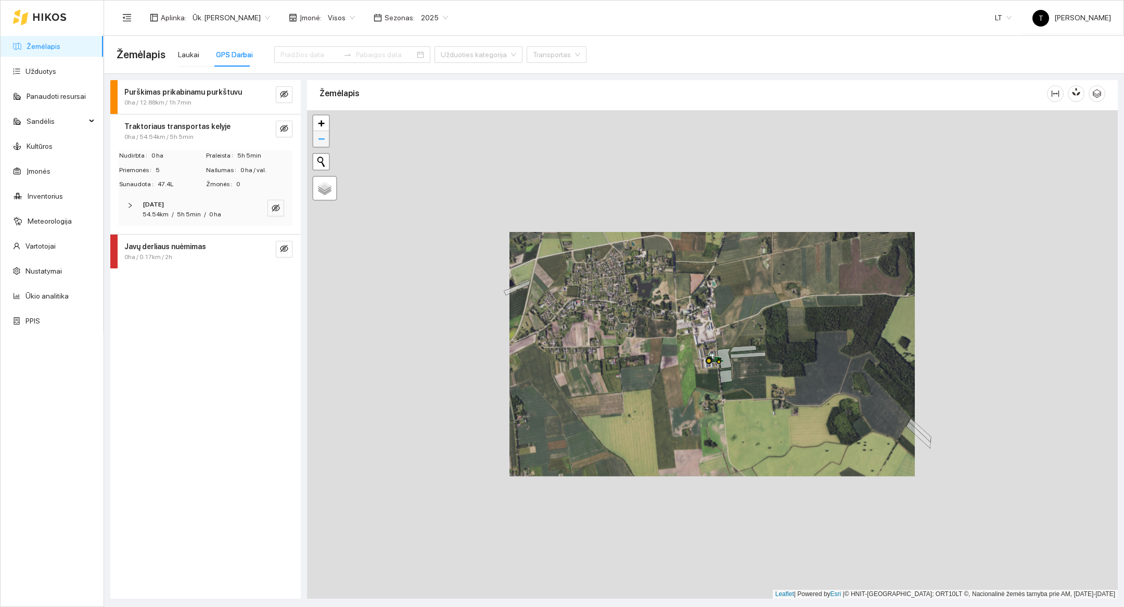
click at [326, 146] on link "−" at bounding box center [321, 139] width 16 height 16
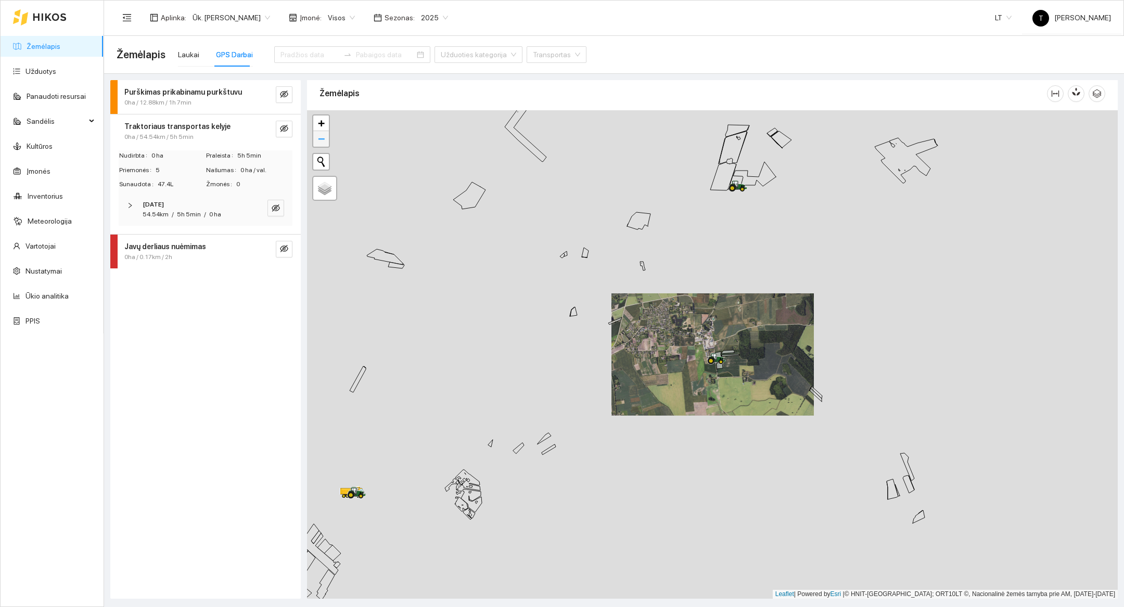
click at [326, 146] on link "−" at bounding box center [321, 139] width 16 height 16
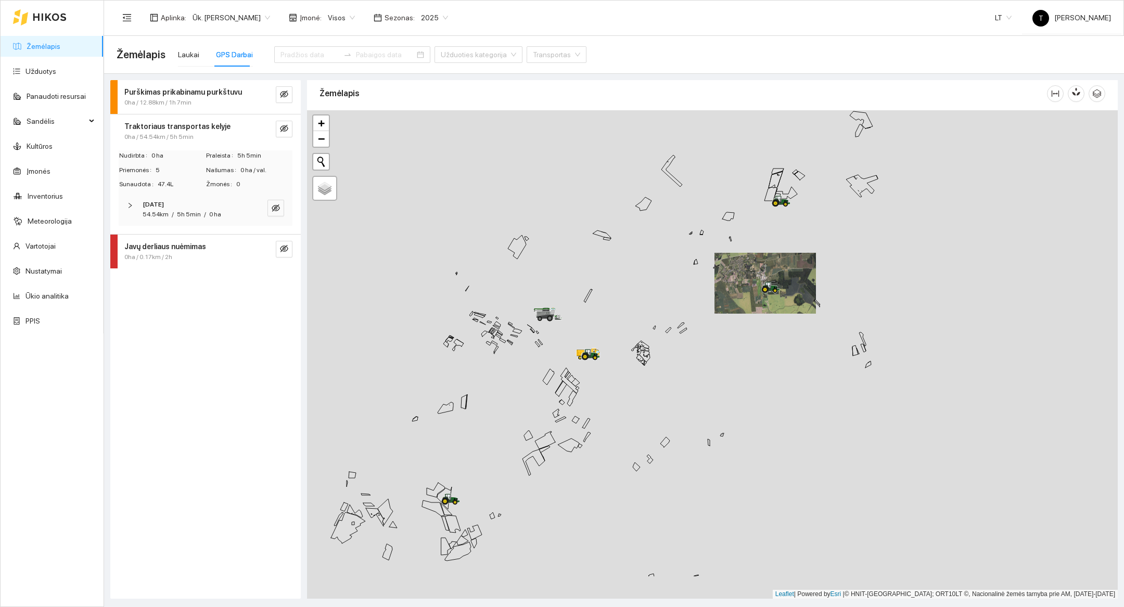
drag, startPoint x: 668, startPoint y: 554, endPoint x: 721, endPoint y: 482, distance: 88.6
click at [721, 482] on div at bounding box center [712, 354] width 811 height 489
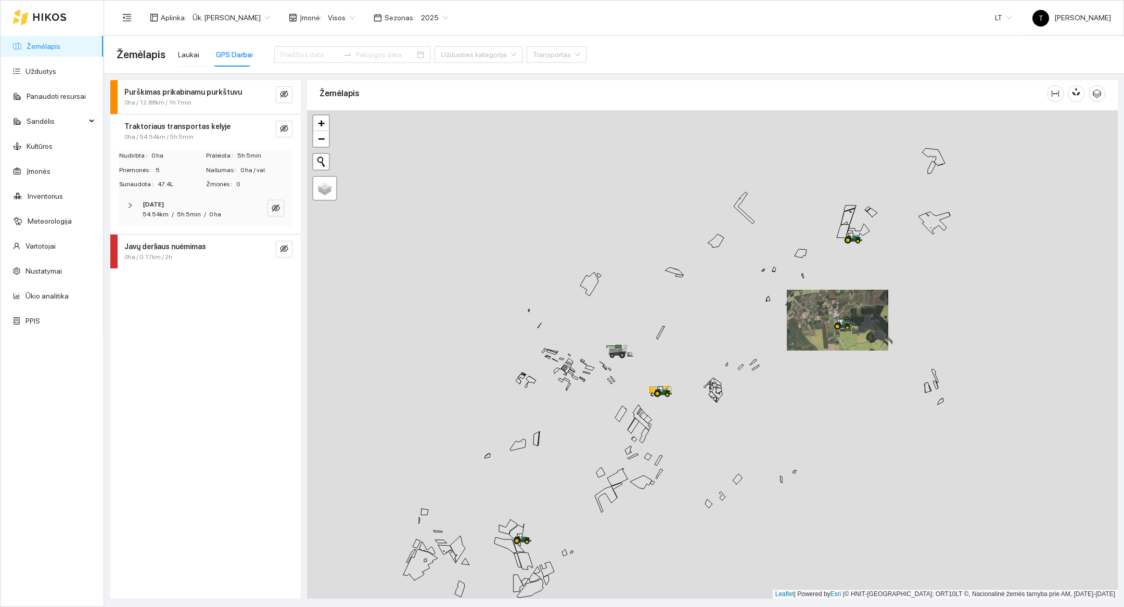
drag, startPoint x: 721, startPoint y: 482, endPoint x: 793, endPoint y: 519, distance: 81.2
click at [793, 519] on div at bounding box center [712, 354] width 811 height 489
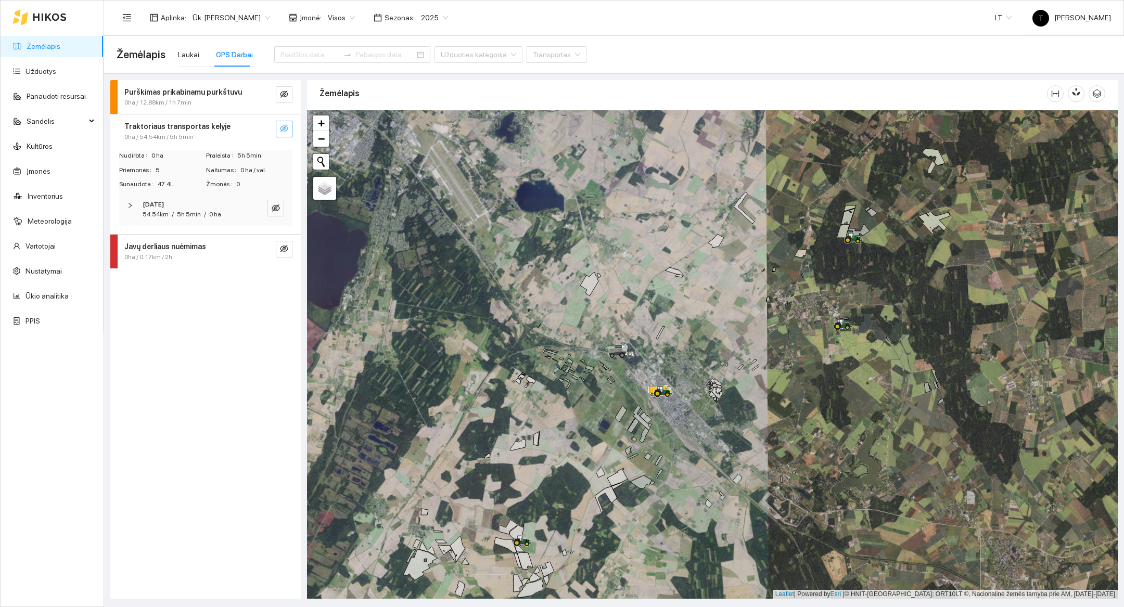
click at [288, 129] on button "button" at bounding box center [284, 129] width 17 height 17
click at [567, 553] on div at bounding box center [712, 354] width 811 height 489
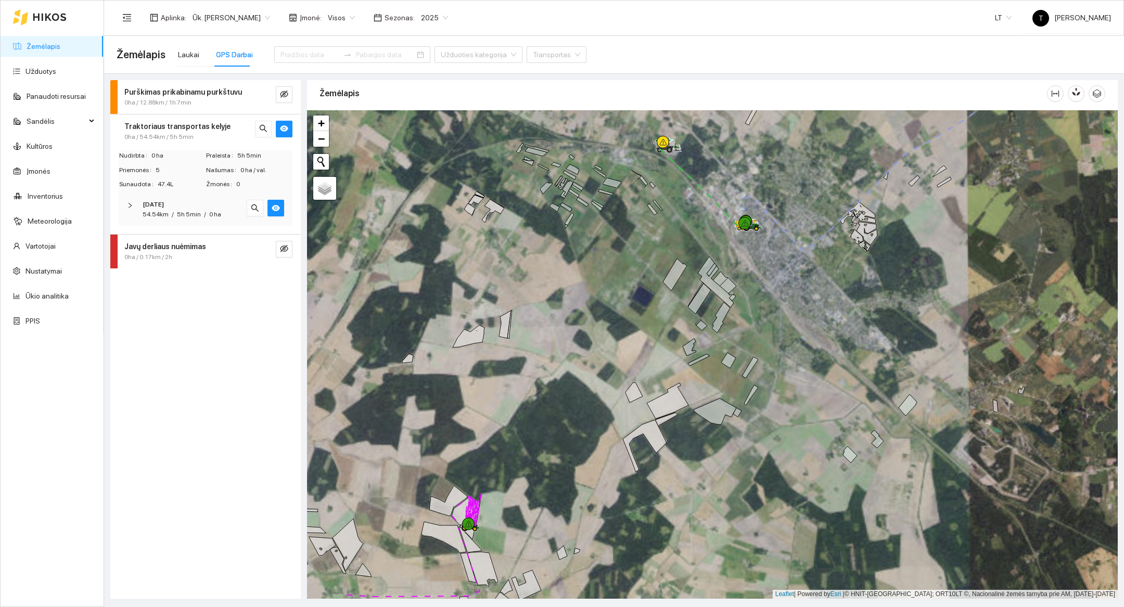
click at [546, 486] on div at bounding box center [712, 354] width 811 height 489
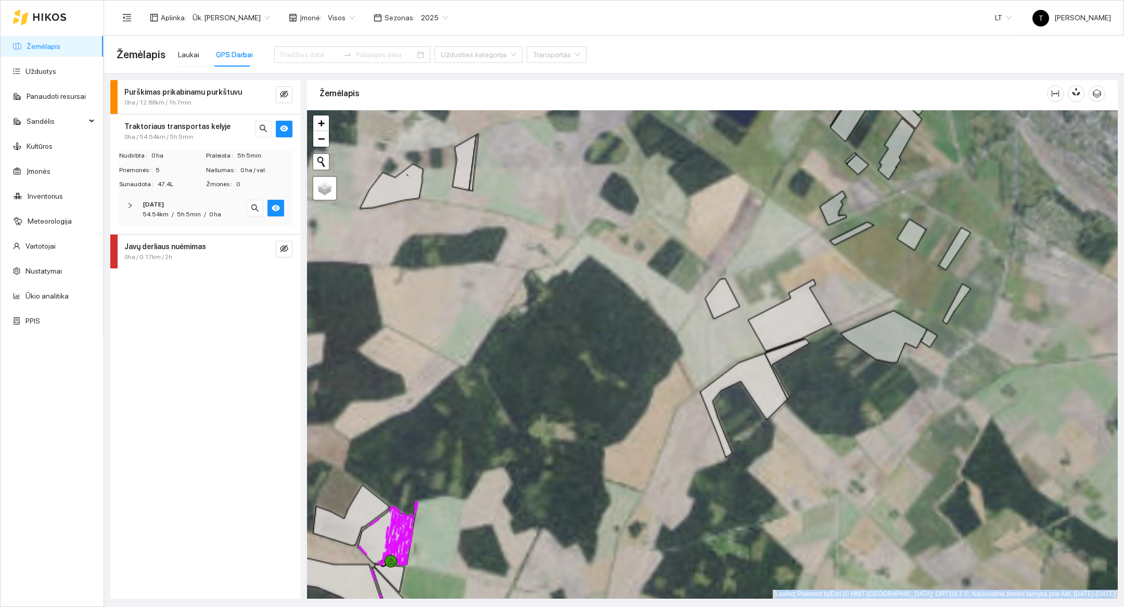
drag, startPoint x: 546, startPoint y: 486, endPoint x: 546, endPoint y: 508, distance: 21.9
click at [546, 501] on div at bounding box center [712, 354] width 811 height 489
click at [546, 508] on div at bounding box center [712, 354] width 811 height 489
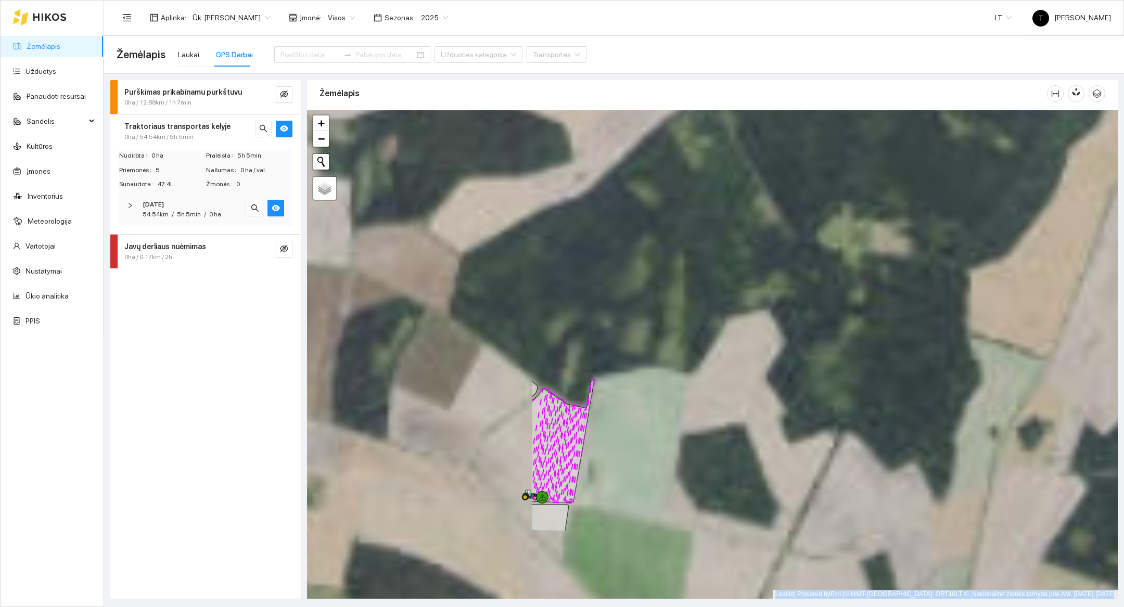
drag, startPoint x: 467, startPoint y: 569, endPoint x: 804, endPoint y: 432, distance: 364.1
click at [804, 432] on div at bounding box center [712, 354] width 811 height 489
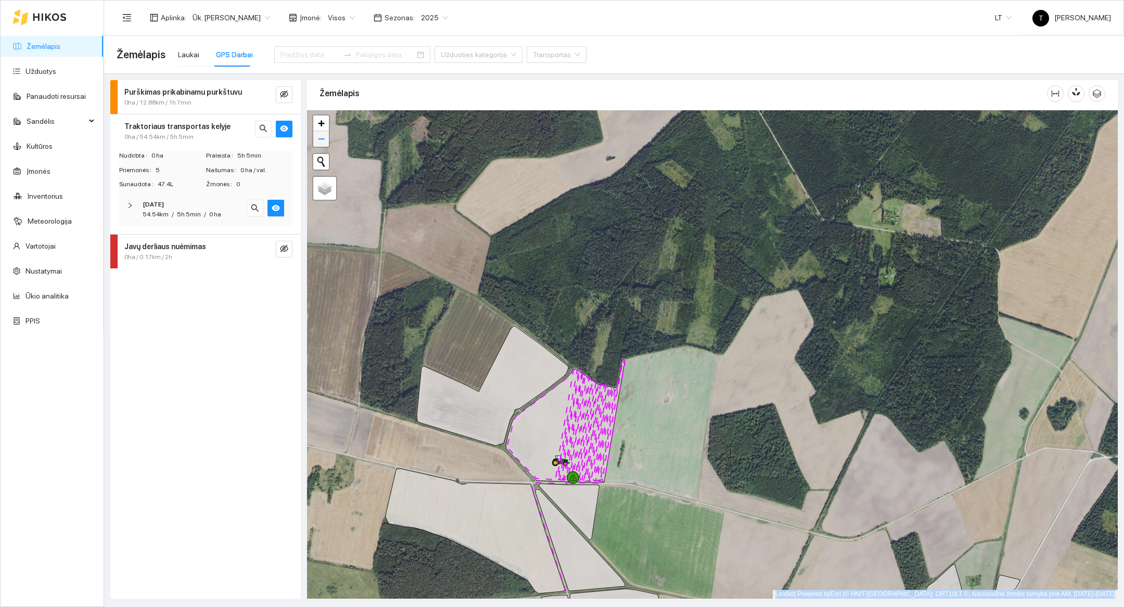
click at [323, 135] on span "−" at bounding box center [321, 138] width 7 height 13
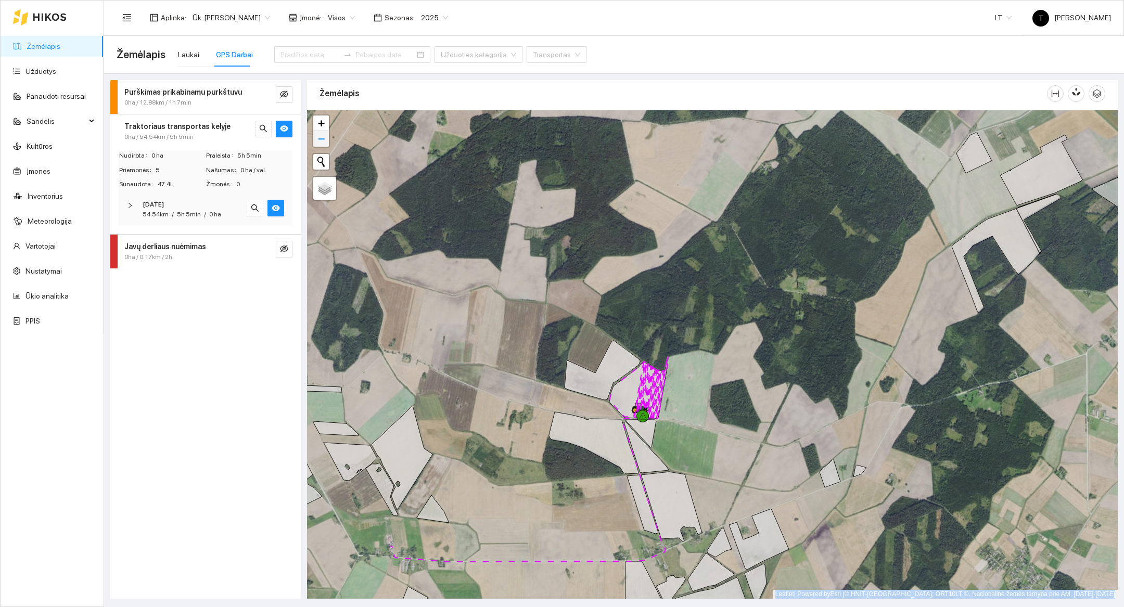
click at [321, 142] on span "−" at bounding box center [321, 138] width 7 height 13
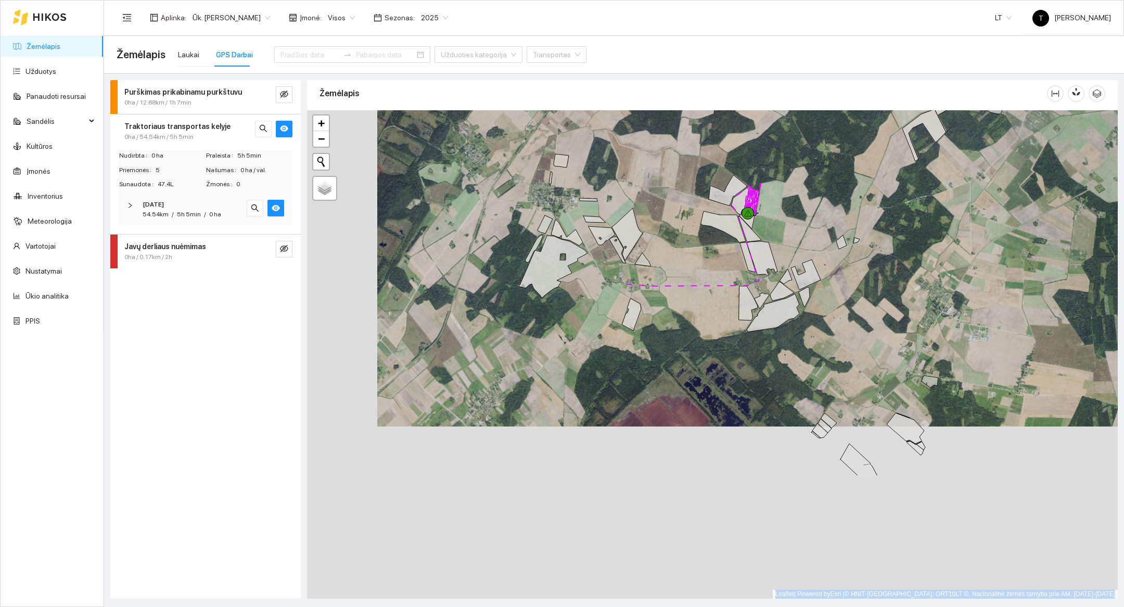
drag, startPoint x: 657, startPoint y: 527, endPoint x: 729, endPoint y: 352, distance: 189.5
click at [729, 352] on div at bounding box center [712, 354] width 811 height 489
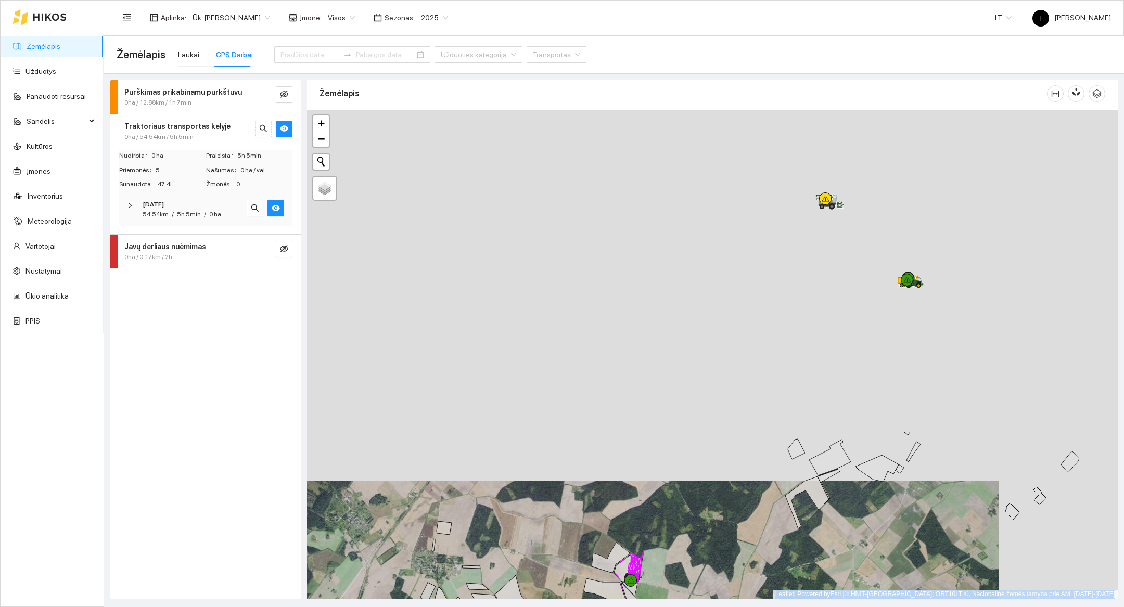
drag, startPoint x: 926, startPoint y: 236, endPoint x: 807, endPoint y: 607, distance: 389.3
click at [807, 607] on main "Žemėlapis Laukai GPS Darbai Užduoties kategorija Transportas Purškimas prikabin…" at bounding box center [614, 321] width 1020 height 571
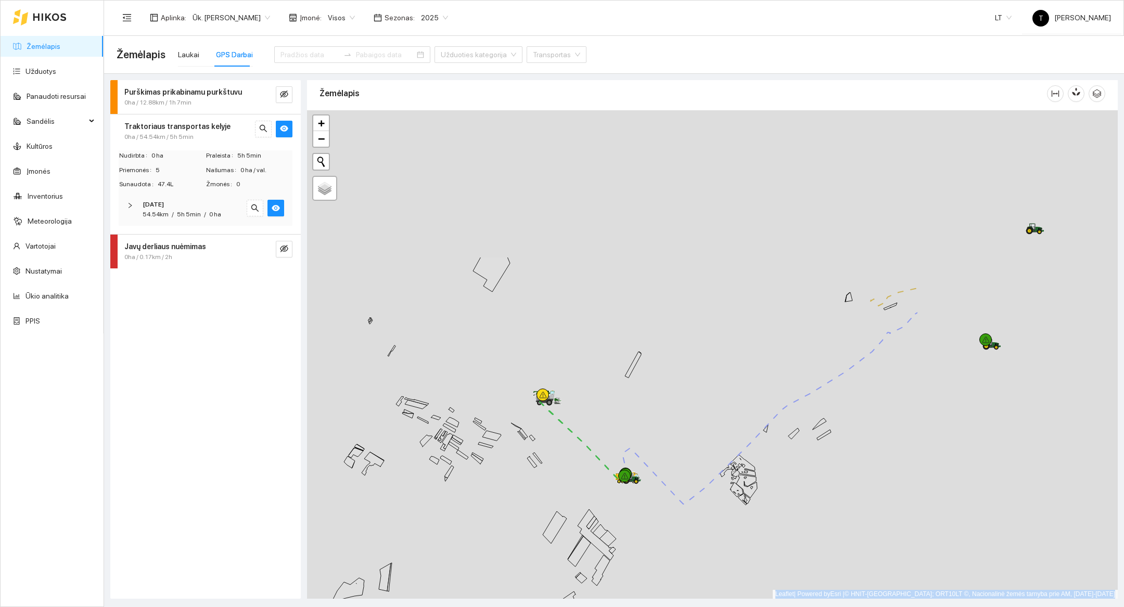
drag, startPoint x: 1044, startPoint y: 328, endPoint x: 620, endPoint y: 590, distance: 497.9
click at [620, 590] on div at bounding box center [712, 354] width 811 height 489
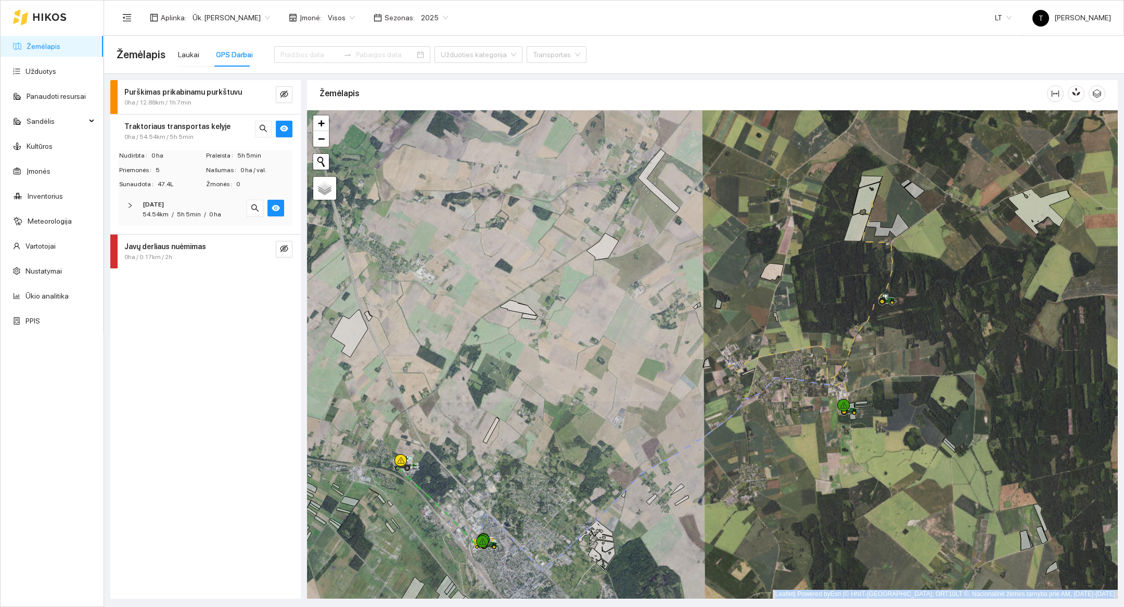
click at [847, 456] on div at bounding box center [712, 354] width 811 height 489
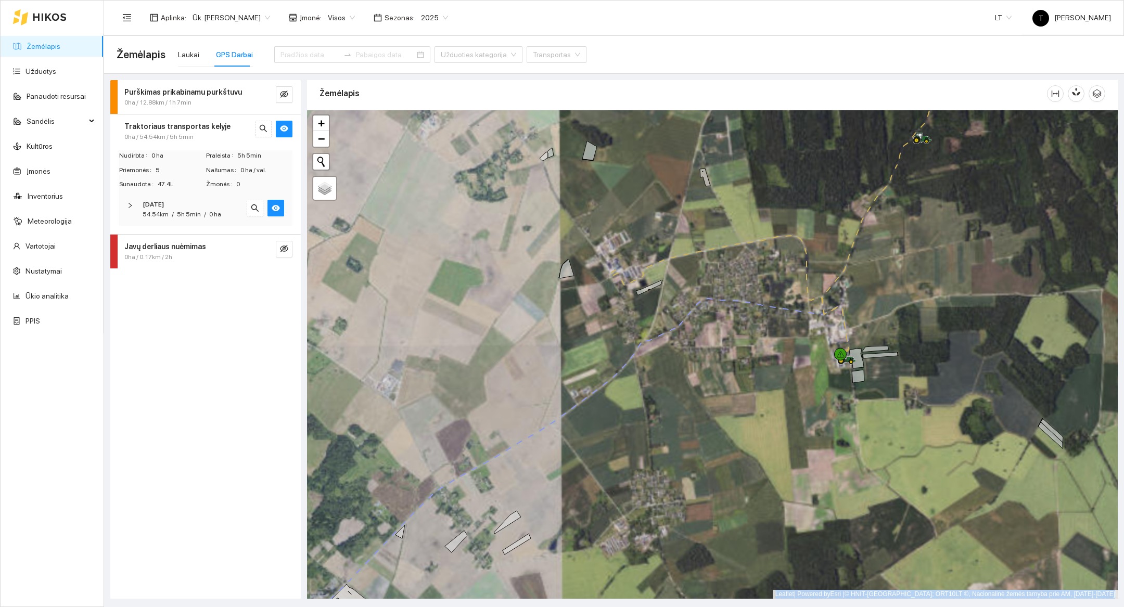
click at [847, 456] on div at bounding box center [712, 354] width 811 height 489
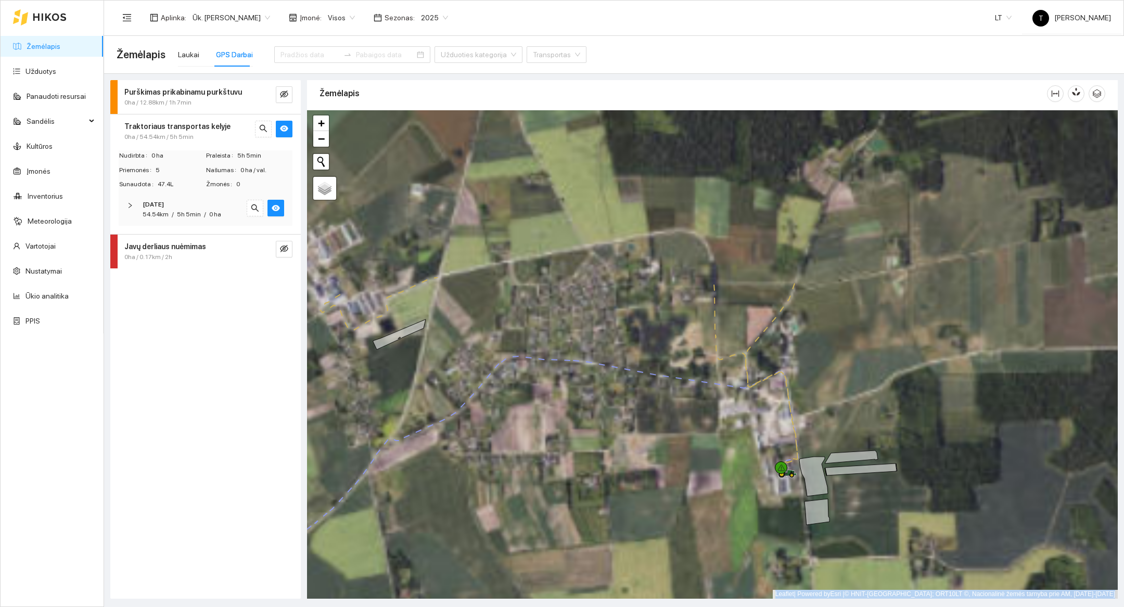
drag, startPoint x: 930, startPoint y: 338, endPoint x: 878, endPoint y: 554, distance: 222.2
click at [878, 554] on div at bounding box center [712, 354] width 811 height 489
click at [315, 142] on link "−" at bounding box center [321, 139] width 16 height 16
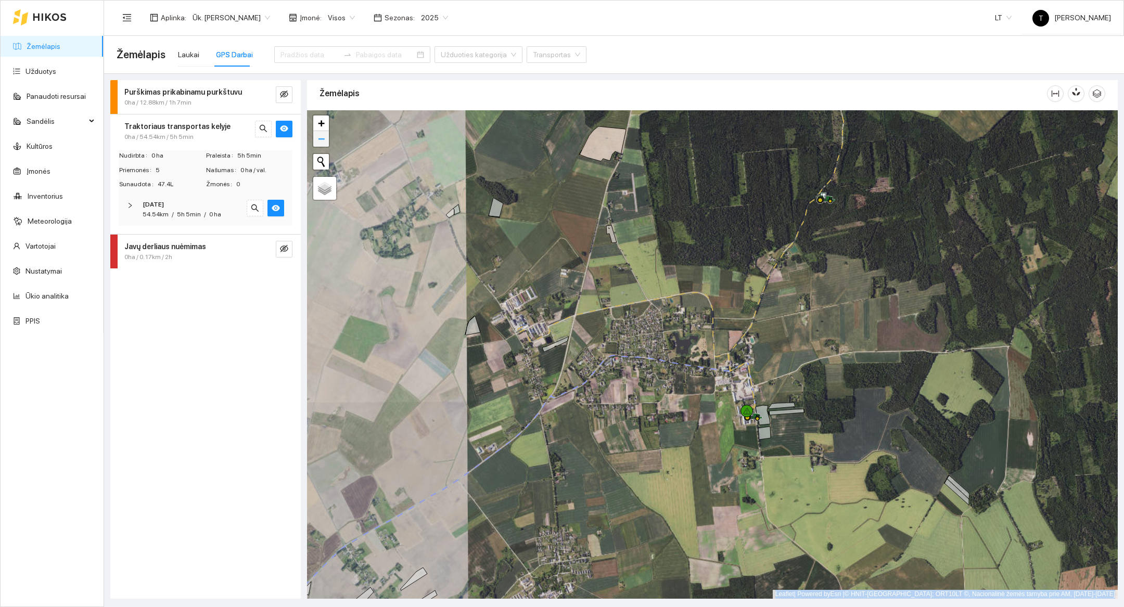
click at [328, 139] on link "−" at bounding box center [321, 139] width 16 height 16
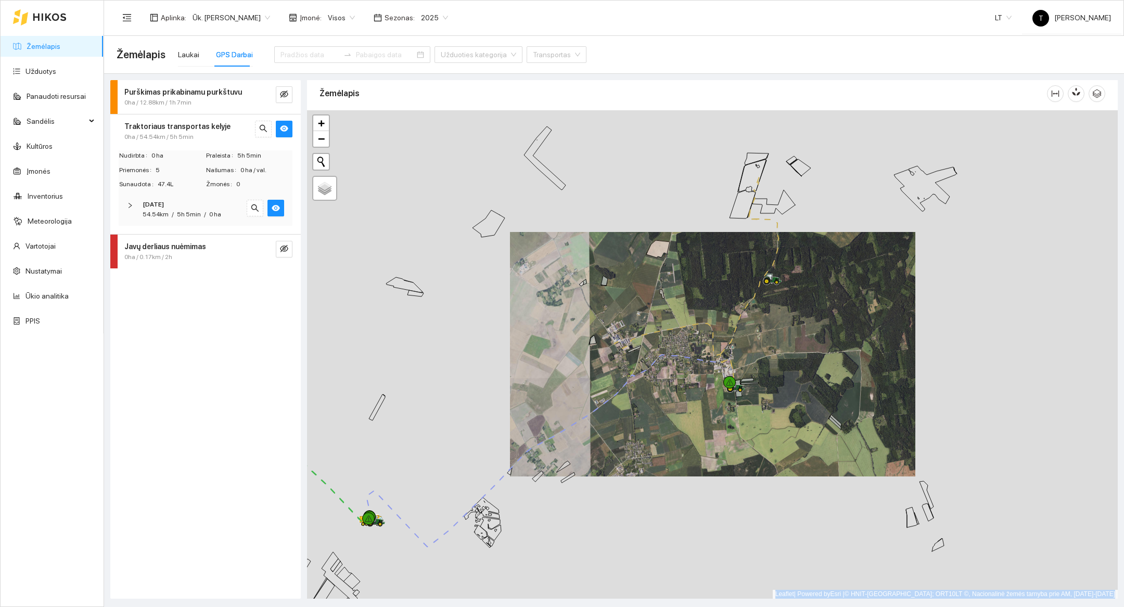
click at [822, 234] on div at bounding box center [712, 354] width 811 height 489
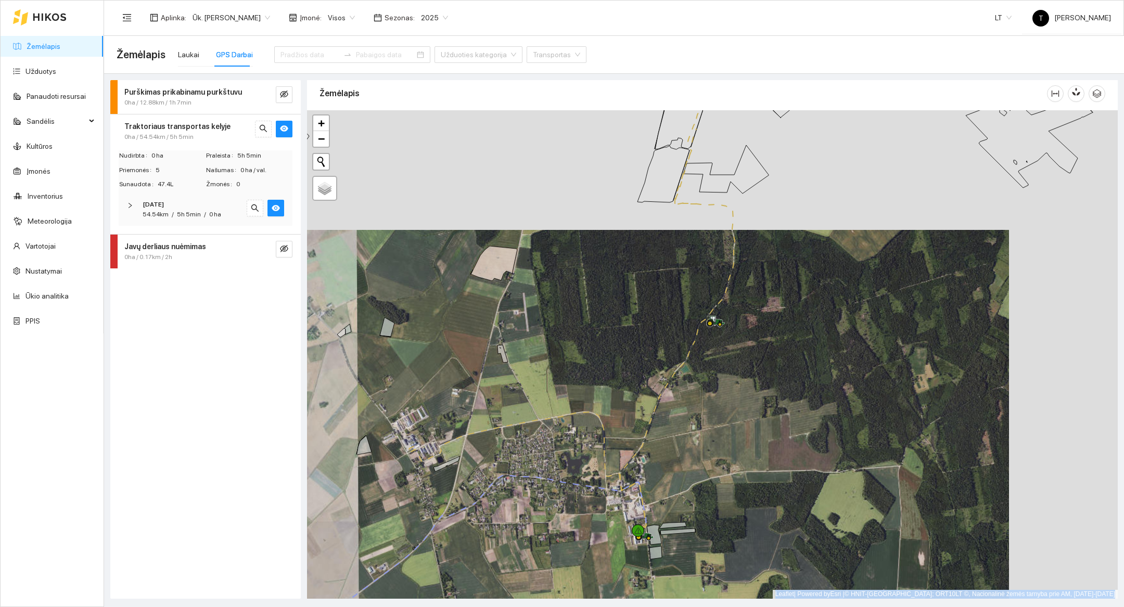
click at [760, 137] on div at bounding box center [712, 354] width 811 height 489
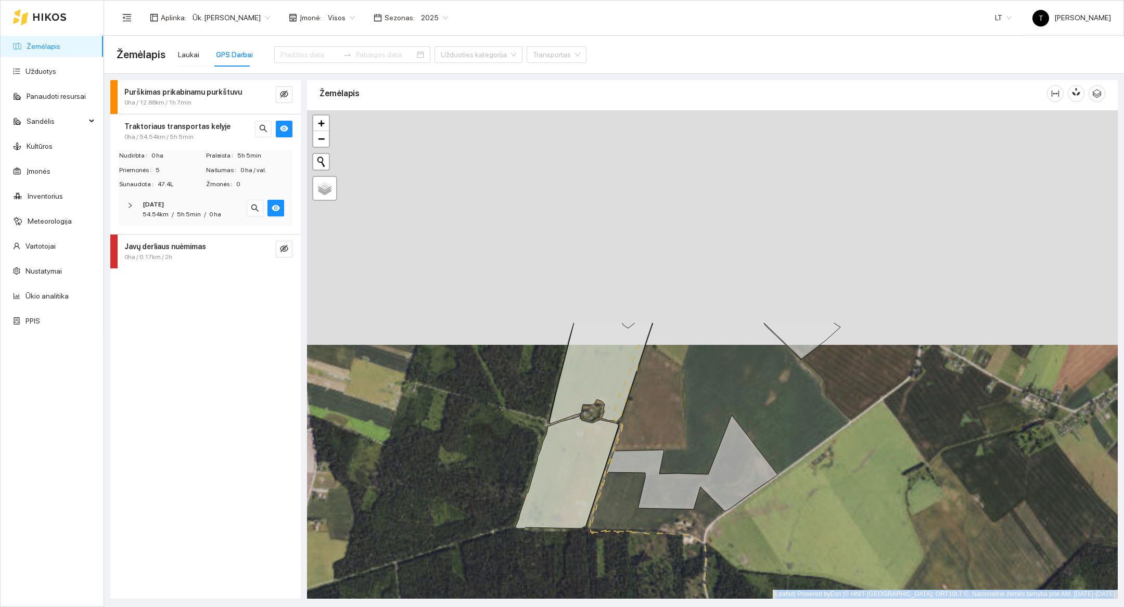
drag, startPoint x: 692, startPoint y: 138, endPoint x: 692, endPoint y: 399, distance: 261.2
click at [692, 399] on div at bounding box center [712, 354] width 811 height 489
click at [666, 399] on div at bounding box center [712, 354] width 811 height 489
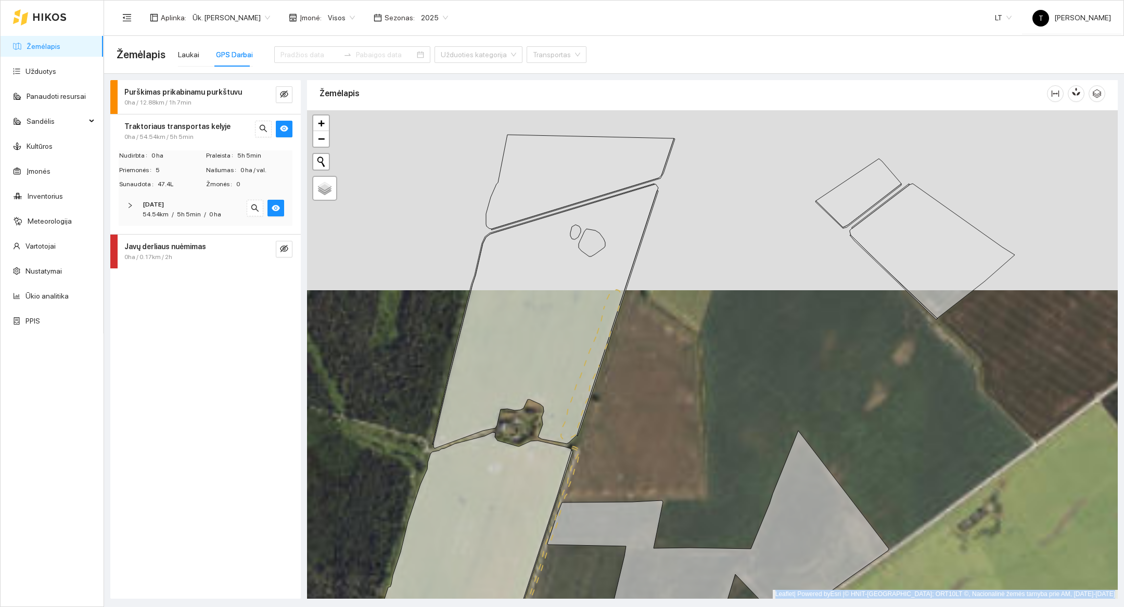
click at [622, 432] on div at bounding box center [712, 354] width 811 height 489
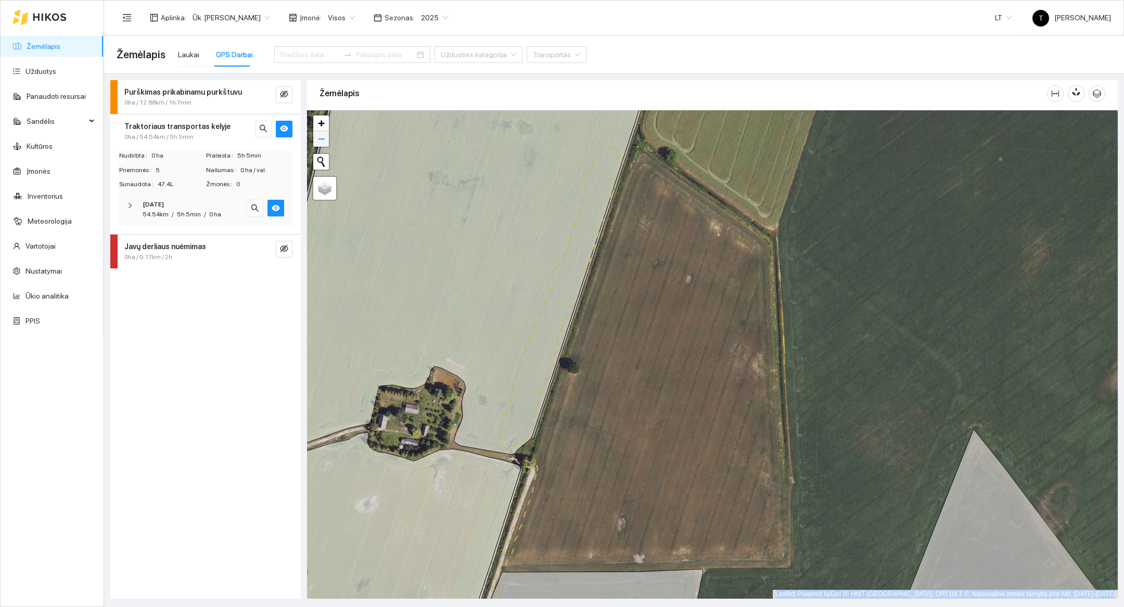
click at [314, 139] on link "−" at bounding box center [321, 139] width 16 height 16
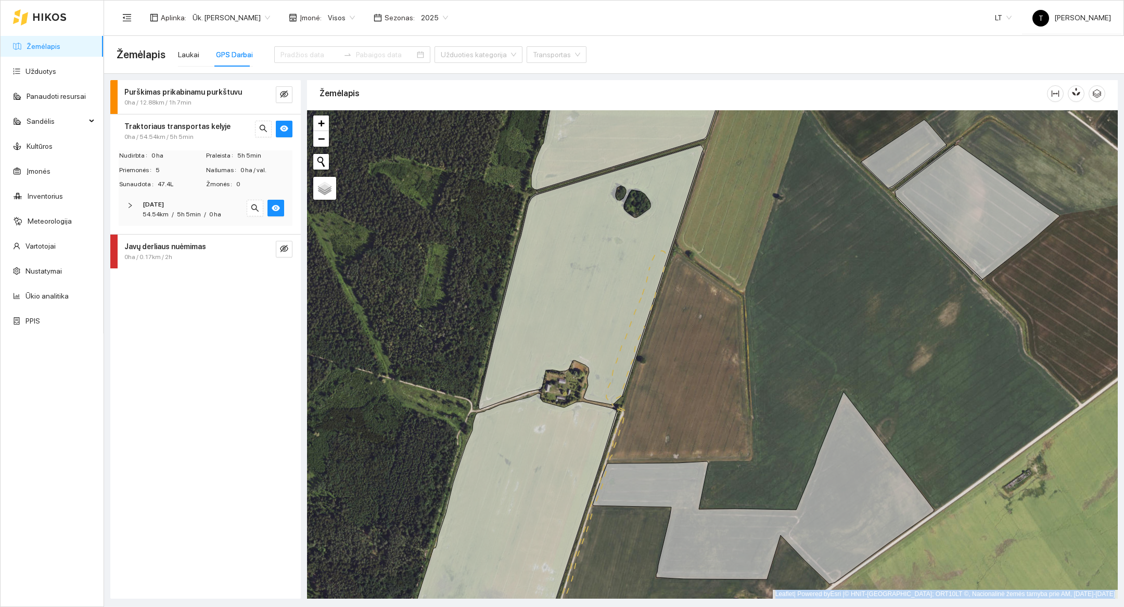
click at [664, 449] on div at bounding box center [712, 354] width 811 height 489
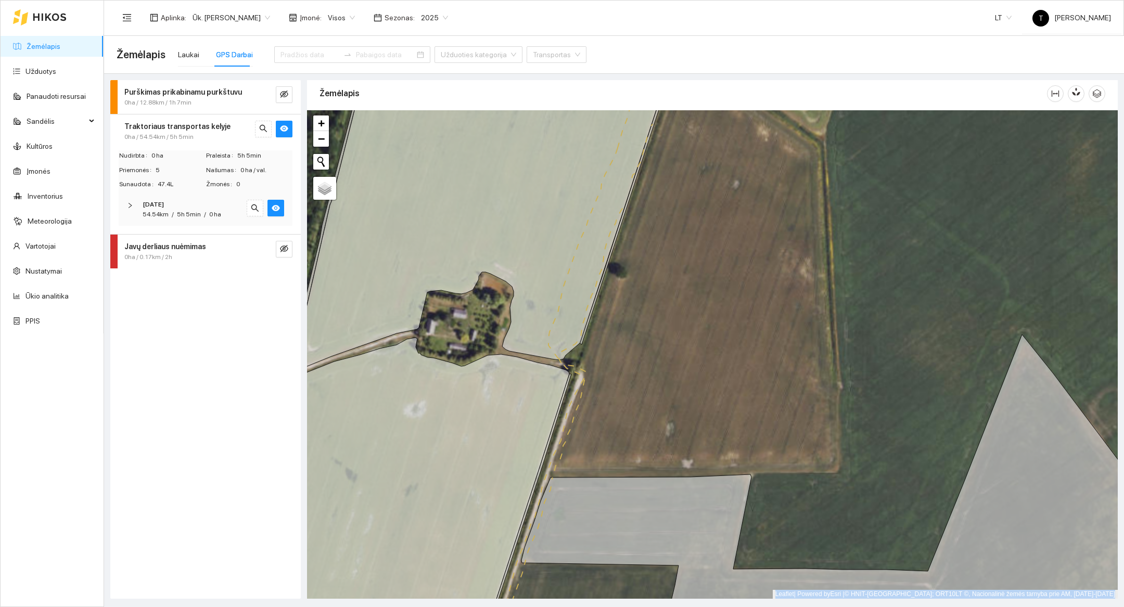
click at [664, 449] on div at bounding box center [712, 354] width 811 height 489
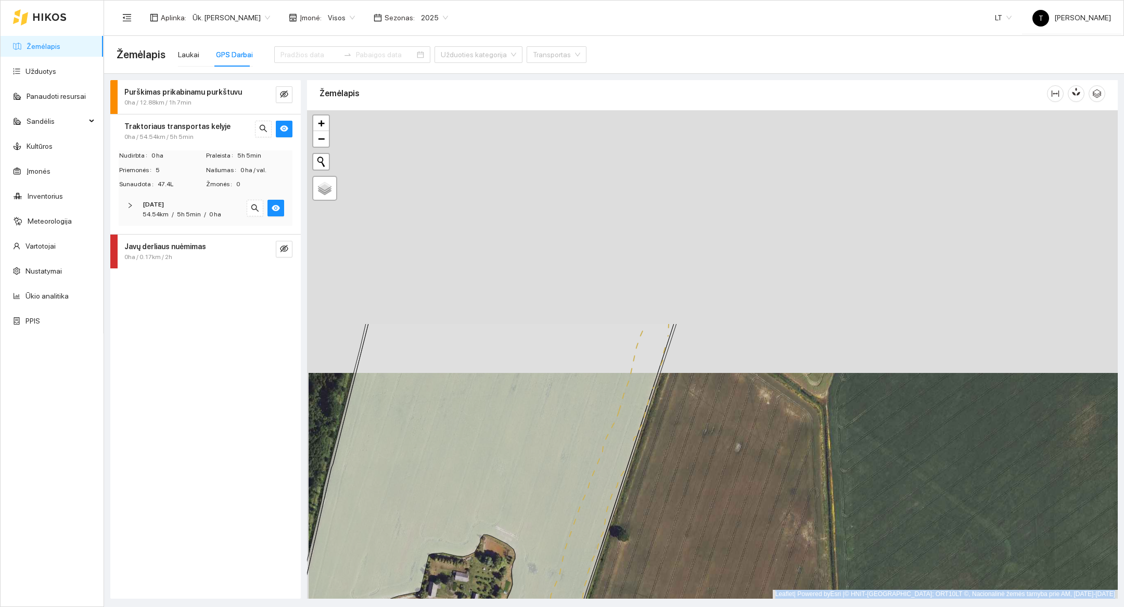
drag, startPoint x: 695, startPoint y: 205, endPoint x: 698, endPoint y: 466, distance: 260.7
click at [698, 466] on div at bounding box center [712, 354] width 811 height 489
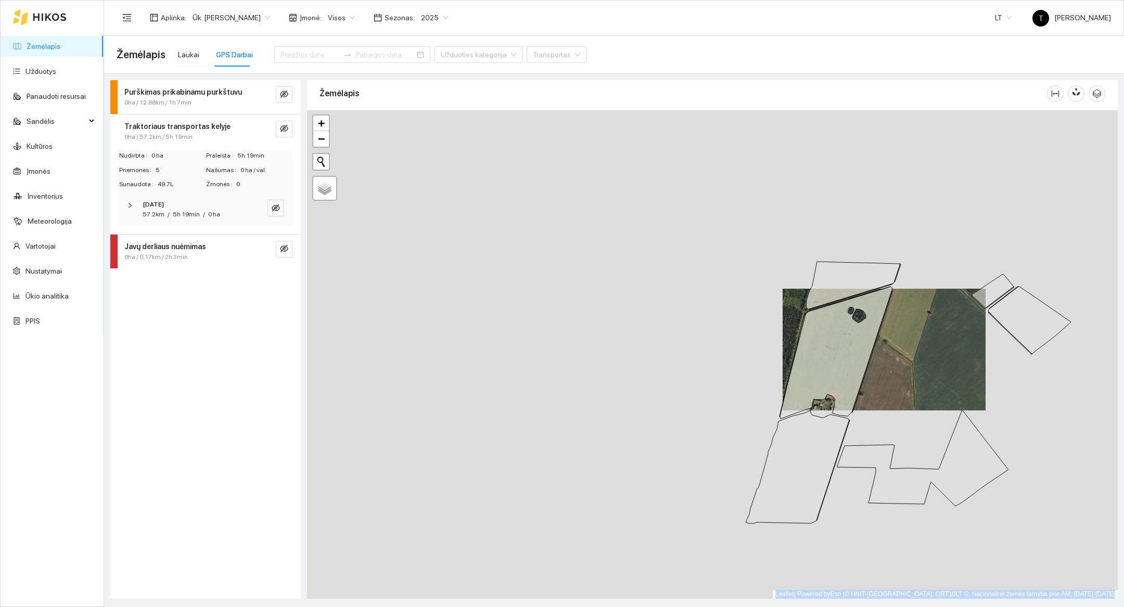
click at [938, 352] on div at bounding box center [712, 354] width 811 height 489
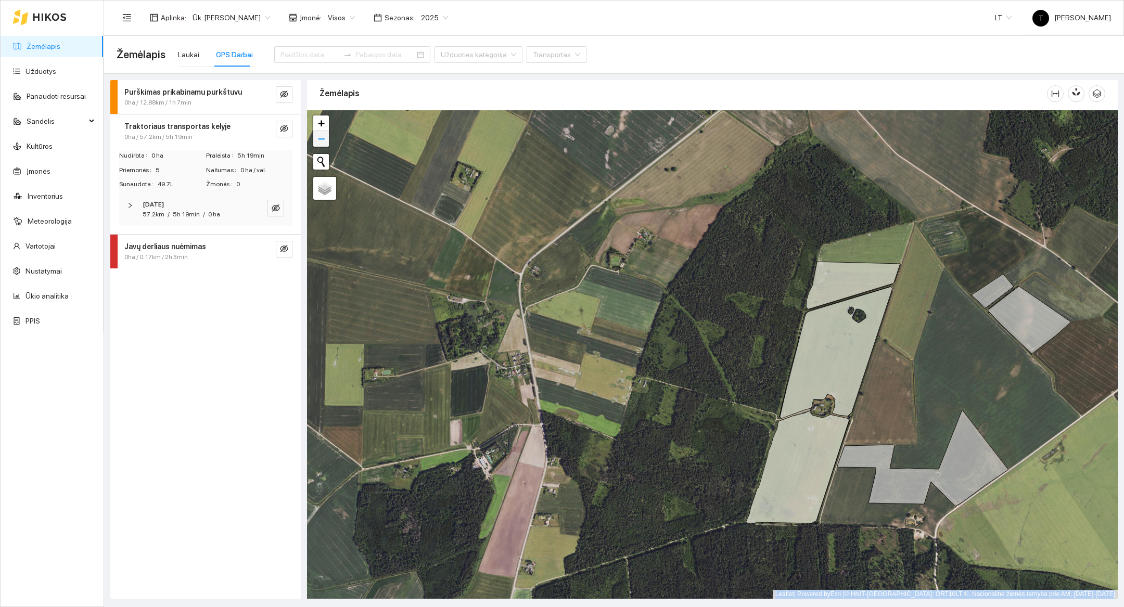
click at [322, 142] on span "−" at bounding box center [321, 138] width 7 height 13
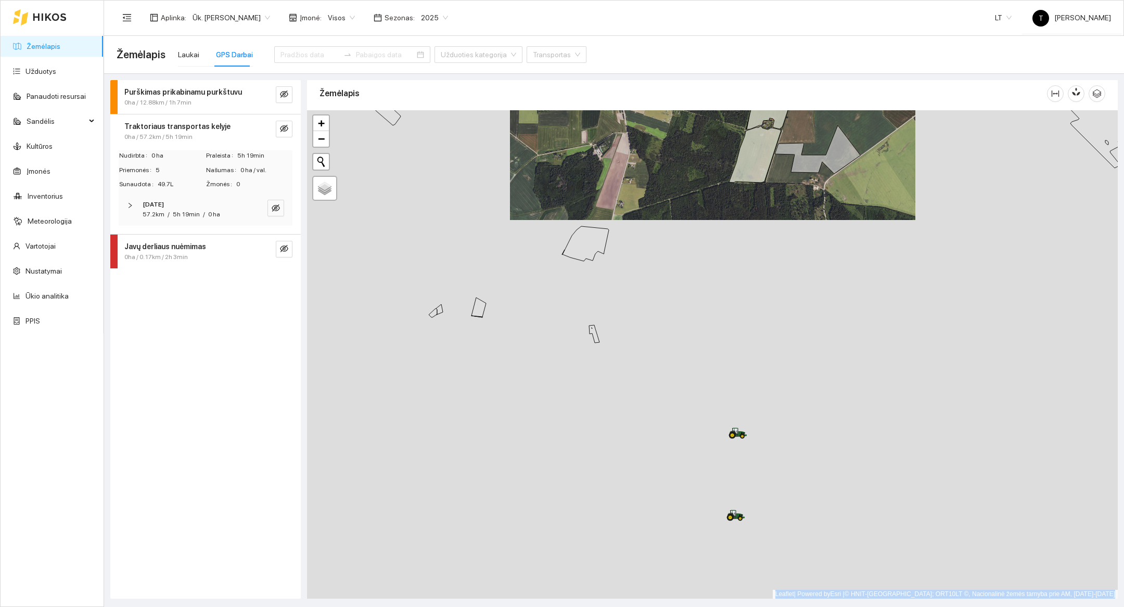
drag, startPoint x: 609, startPoint y: 488, endPoint x: 609, endPoint y: 231, distance: 257.0
click at [609, 231] on div at bounding box center [712, 354] width 811 height 489
click at [730, 386] on div at bounding box center [712, 354] width 811 height 489
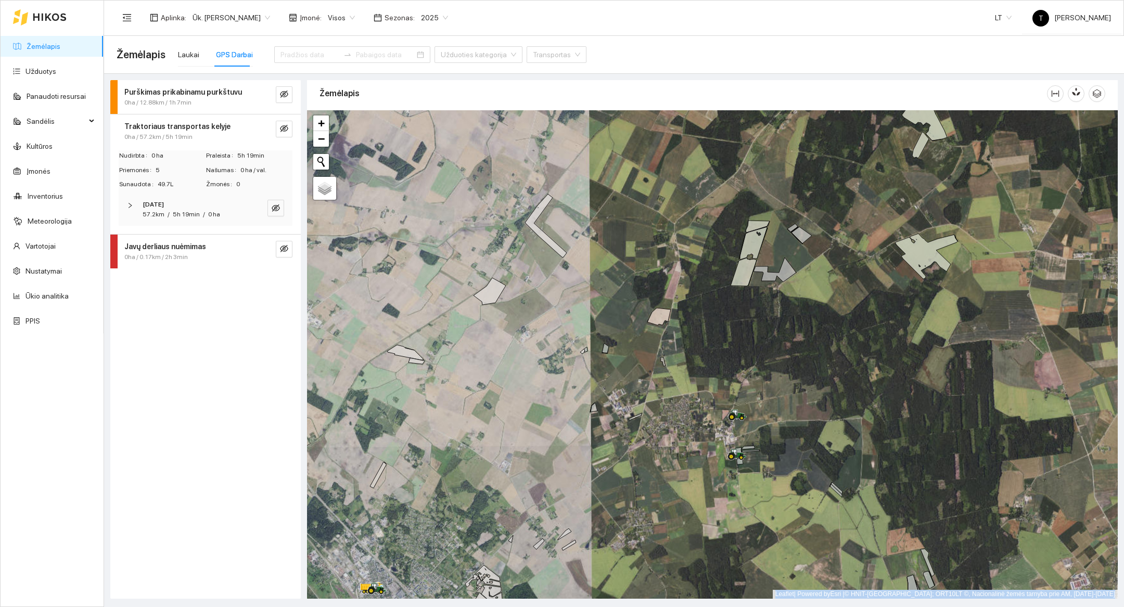
click at [817, 572] on div at bounding box center [712, 354] width 811 height 489
click at [798, 517] on div at bounding box center [712, 354] width 811 height 489
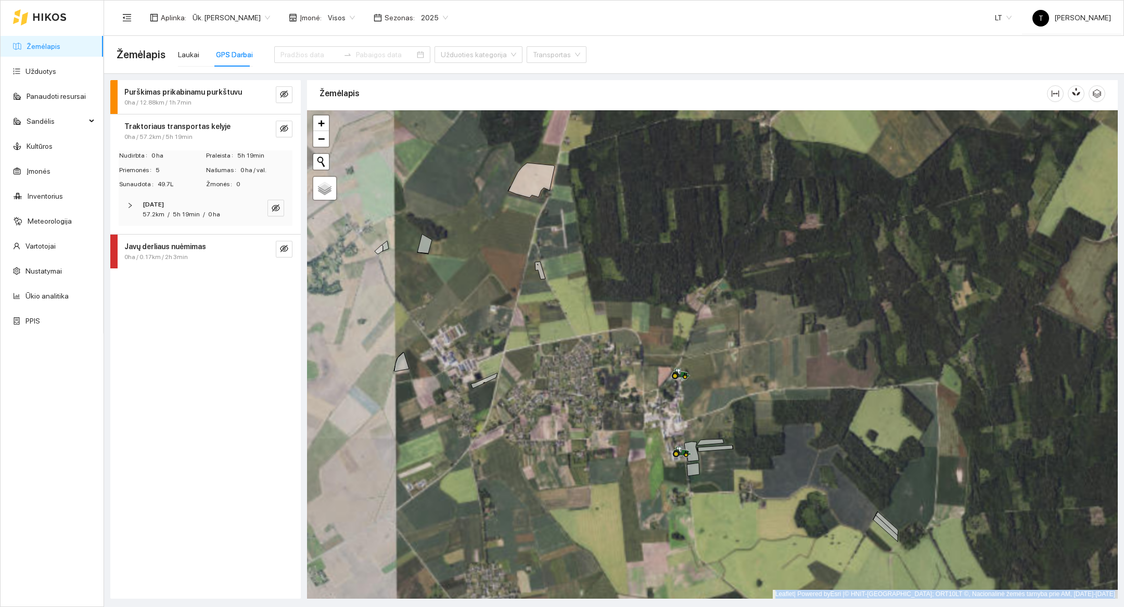
drag, startPoint x: 762, startPoint y: 425, endPoint x: 774, endPoint y: 489, distance: 65.1
click at [774, 489] on div at bounding box center [712, 354] width 811 height 489
click at [321, 135] on span "−" at bounding box center [321, 138] width 7 height 13
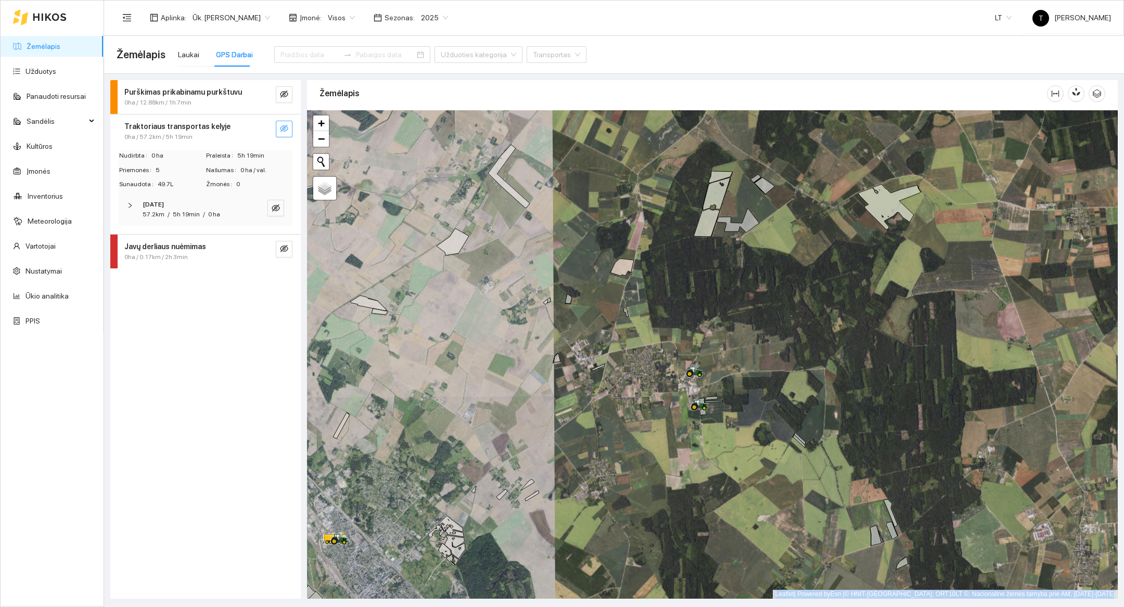
click at [289, 131] on button "button" at bounding box center [284, 129] width 17 height 17
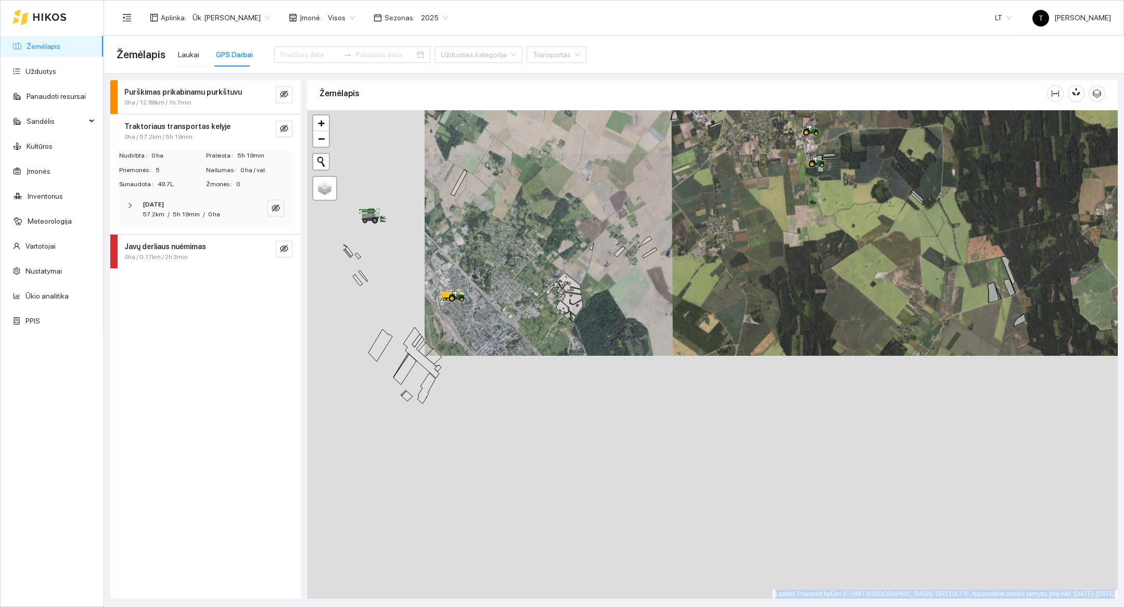
drag, startPoint x: 631, startPoint y: 558, endPoint x: 748, endPoint y: 315, distance: 270.0
click at [748, 315] on div at bounding box center [712, 354] width 811 height 489
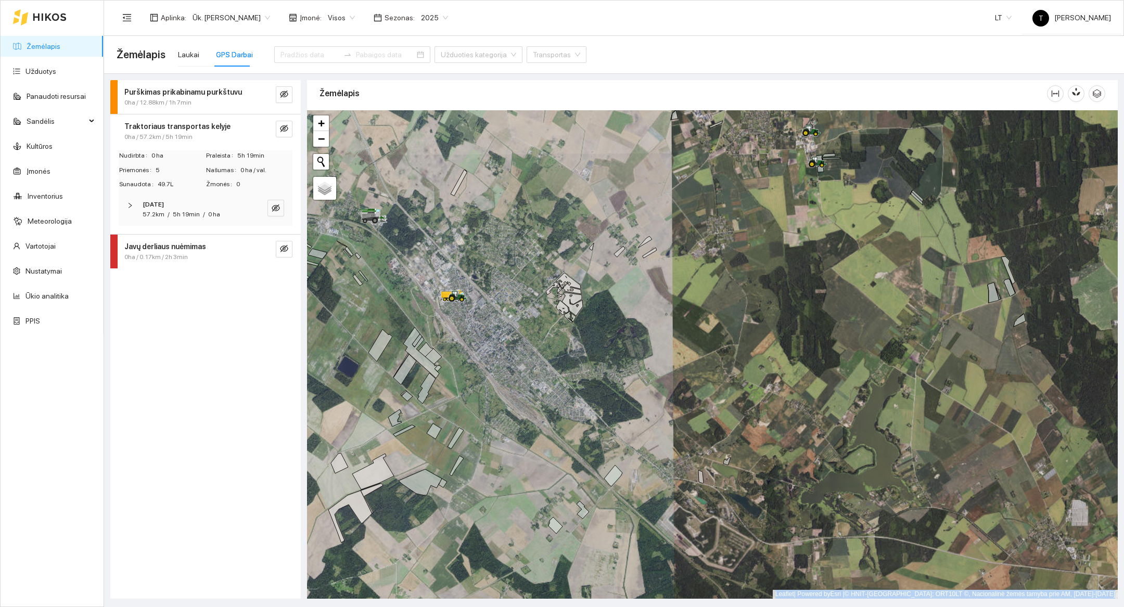
click at [749, 318] on div at bounding box center [712, 354] width 811 height 489
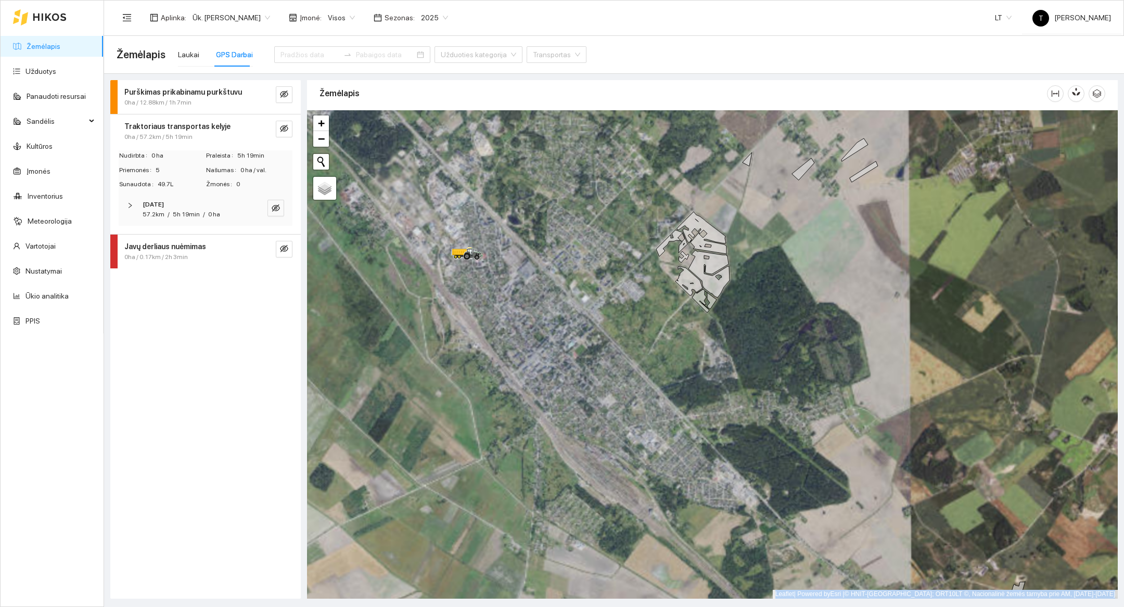
drag, startPoint x: 520, startPoint y: 373, endPoint x: 997, endPoint y: 357, distance: 477.9
click at [997, 357] on div at bounding box center [712, 354] width 811 height 489
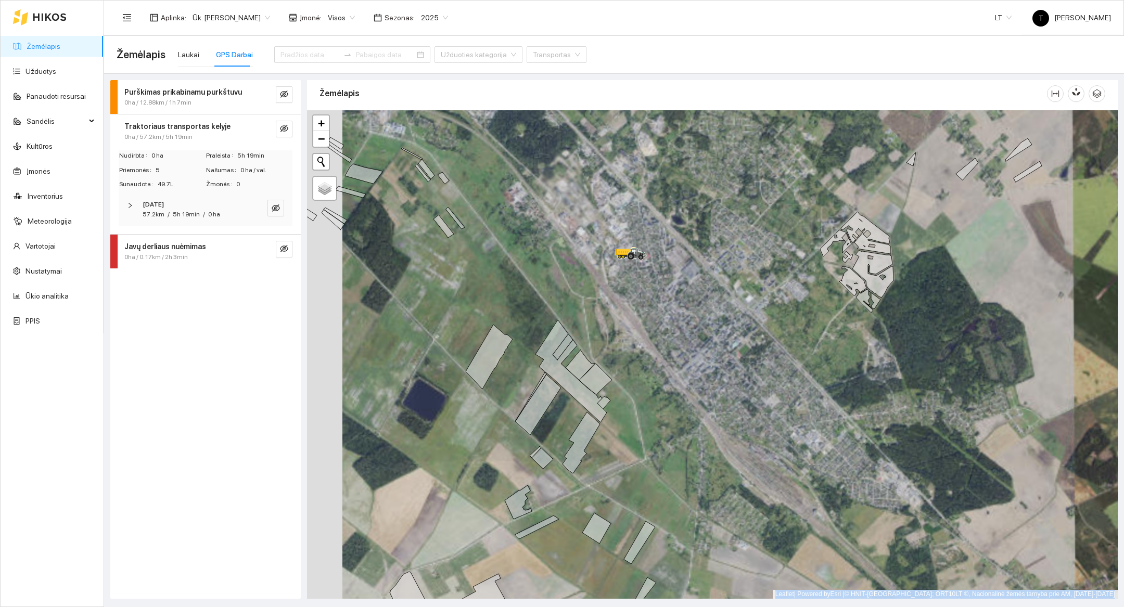
click at [312, 139] on div "+ −" at bounding box center [321, 130] width 18 height 33
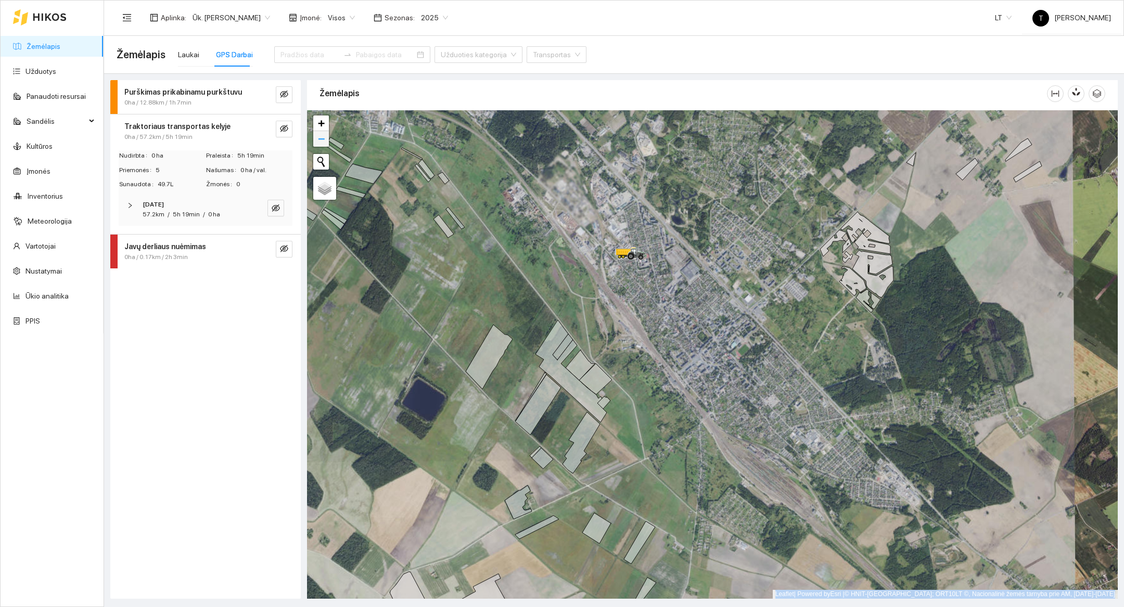
click at [319, 139] on span "−" at bounding box center [321, 138] width 7 height 13
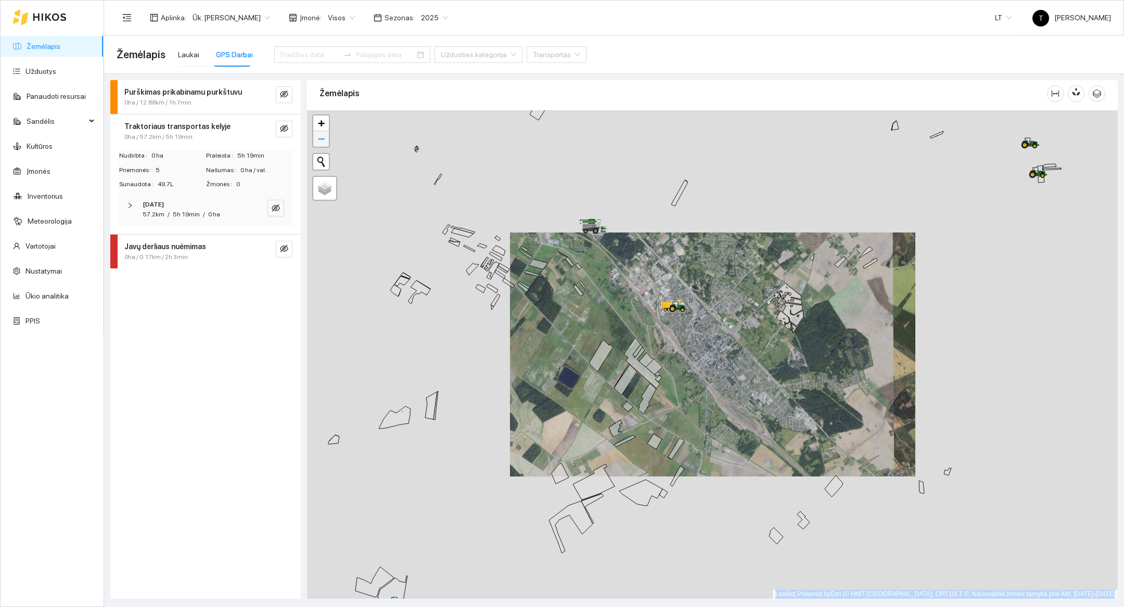
click at [319, 139] on span "−" at bounding box center [321, 138] width 7 height 13
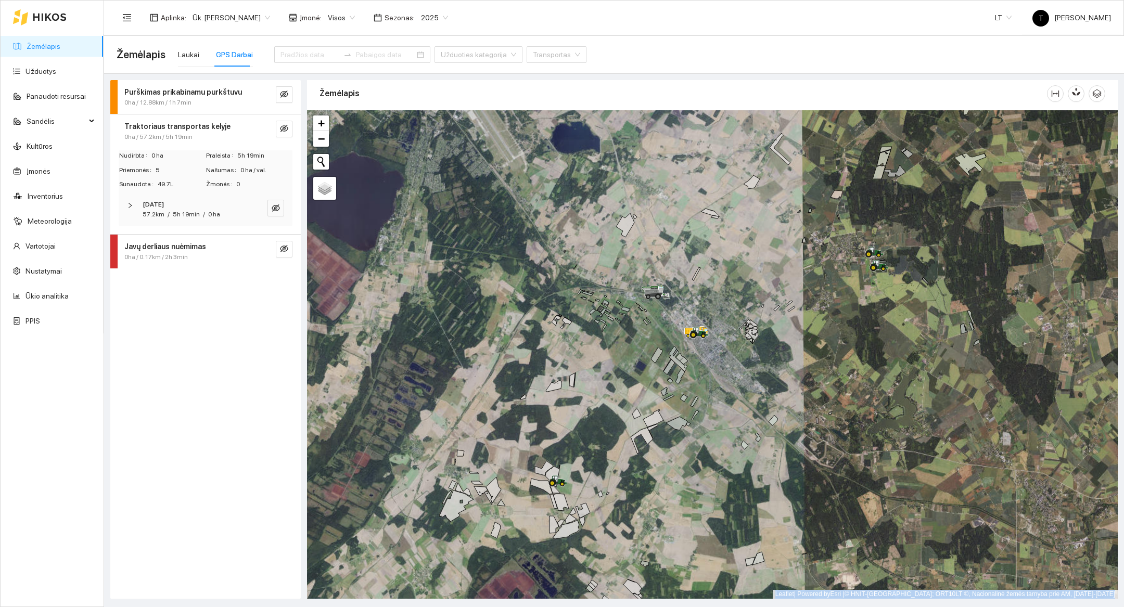
click at [718, 367] on div at bounding box center [712, 354] width 811 height 489
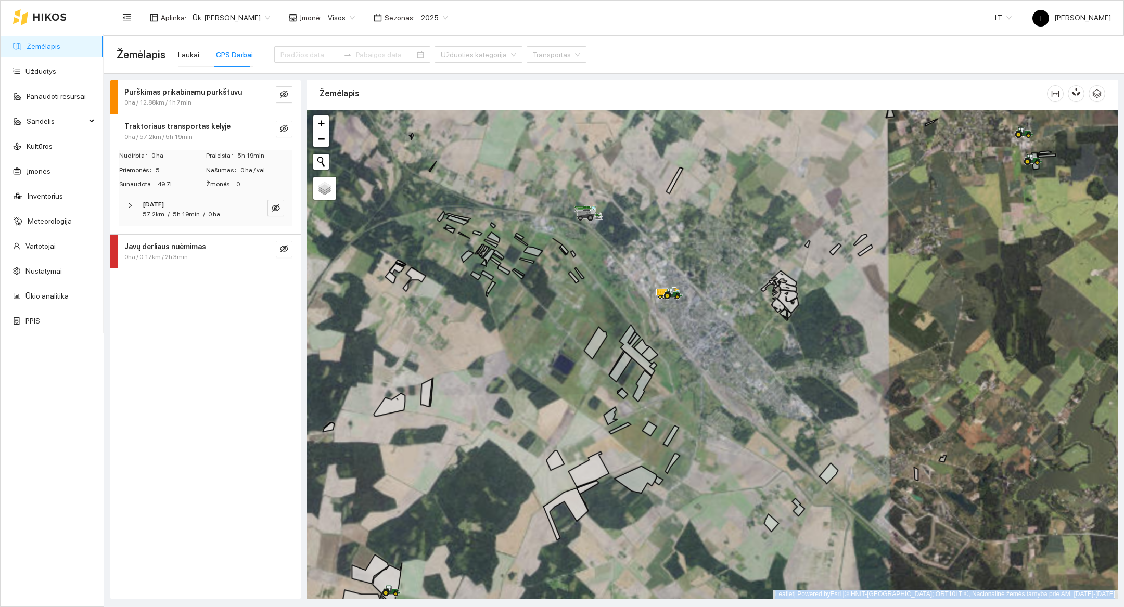
click at [709, 346] on div at bounding box center [712, 354] width 811 height 489
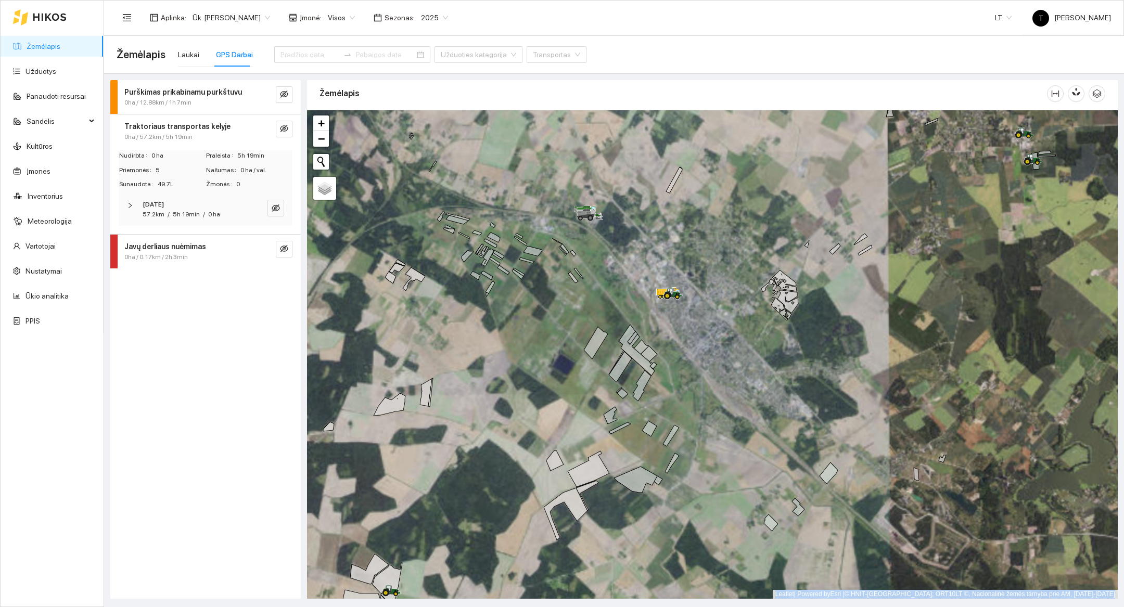
click at [709, 346] on div at bounding box center [712, 354] width 811 height 489
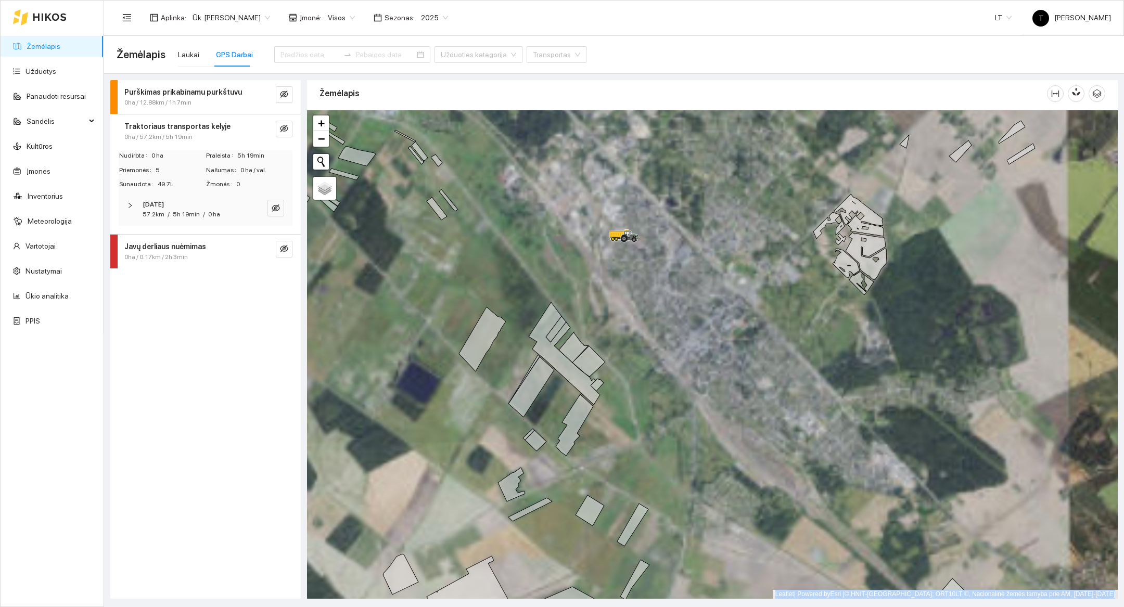
click at [659, 300] on div at bounding box center [712, 354] width 811 height 489
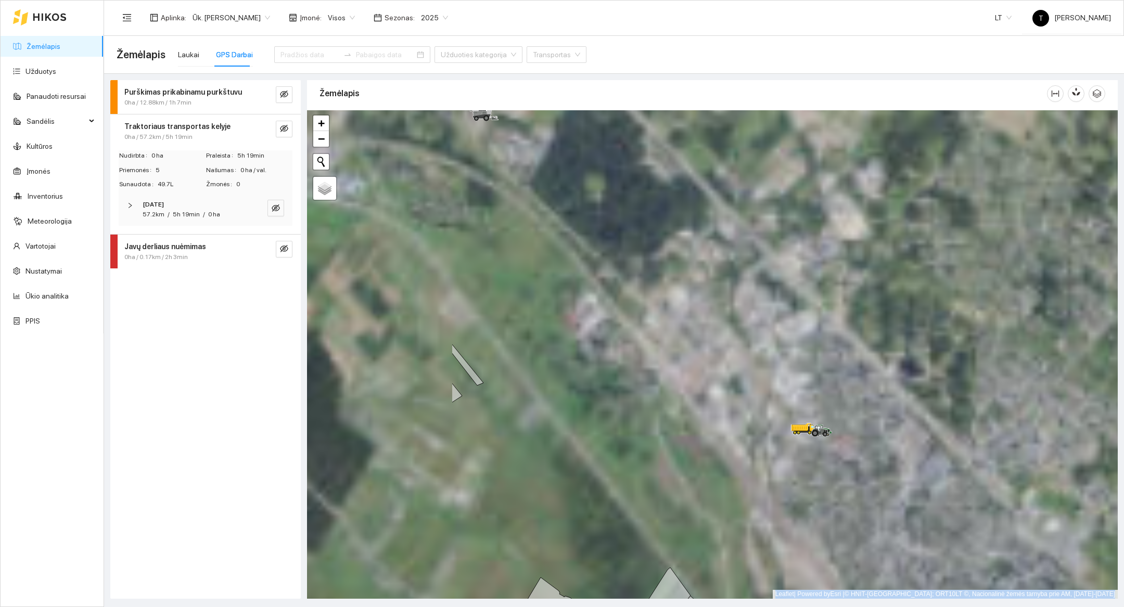
drag, startPoint x: 616, startPoint y: 244, endPoint x: 842, endPoint y: 508, distance: 348.0
click at [842, 508] on div at bounding box center [712, 354] width 811 height 489
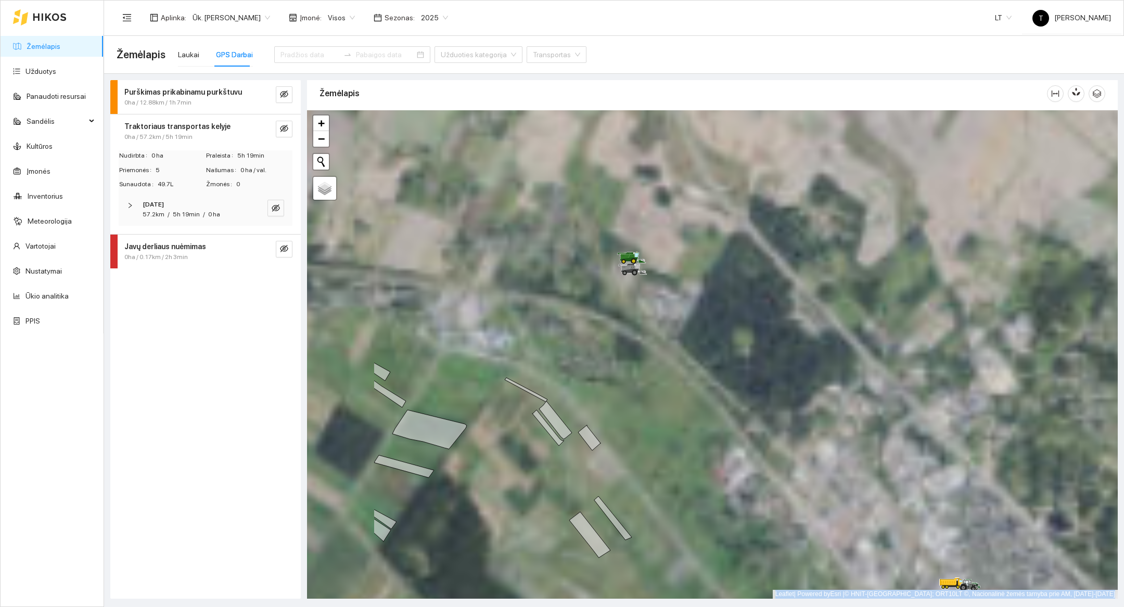
drag, startPoint x: 577, startPoint y: 293, endPoint x: 725, endPoint y: 447, distance: 213.8
click at [725, 447] on div at bounding box center [712, 354] width 811 height 489
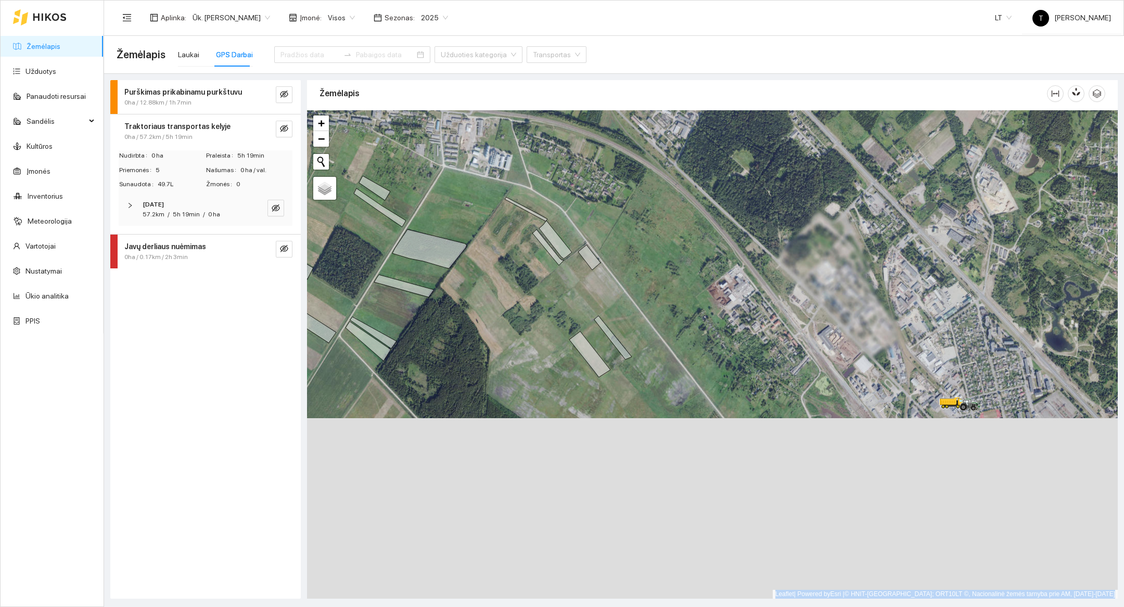
drag, startPoint x: 713, startPoint y: 494, endPoint x: 713, endPoint y: 314, distance: 179.5
click at [713, 314] on div at bounding box center [712, 354] width 811 height 489
click at [316, 138] on link "−" at bounding box center [321, 139] width 16 height 16
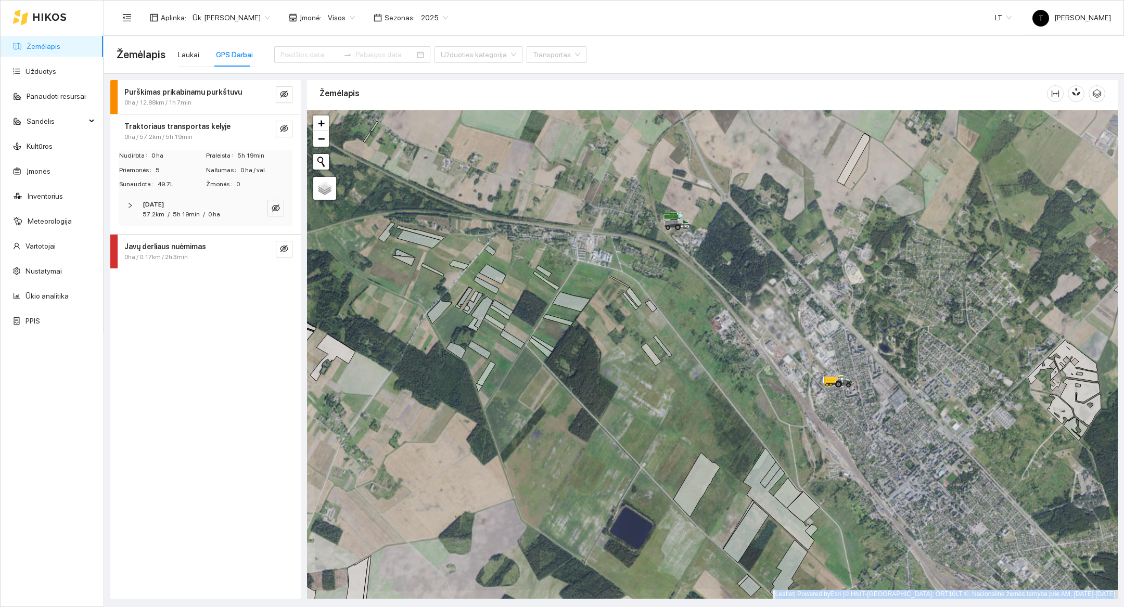
click at [851, 420] on div at bounding box center [712, 354] width 811 height 489
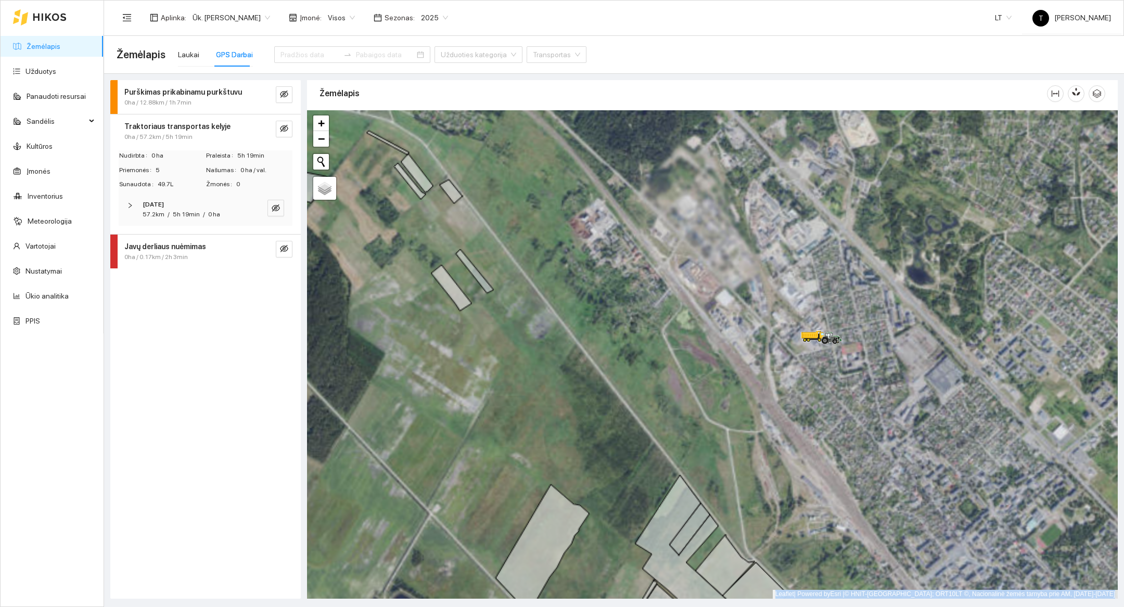
click at [853, 415] on div at bounding box center [712, 354] width 811 height 489
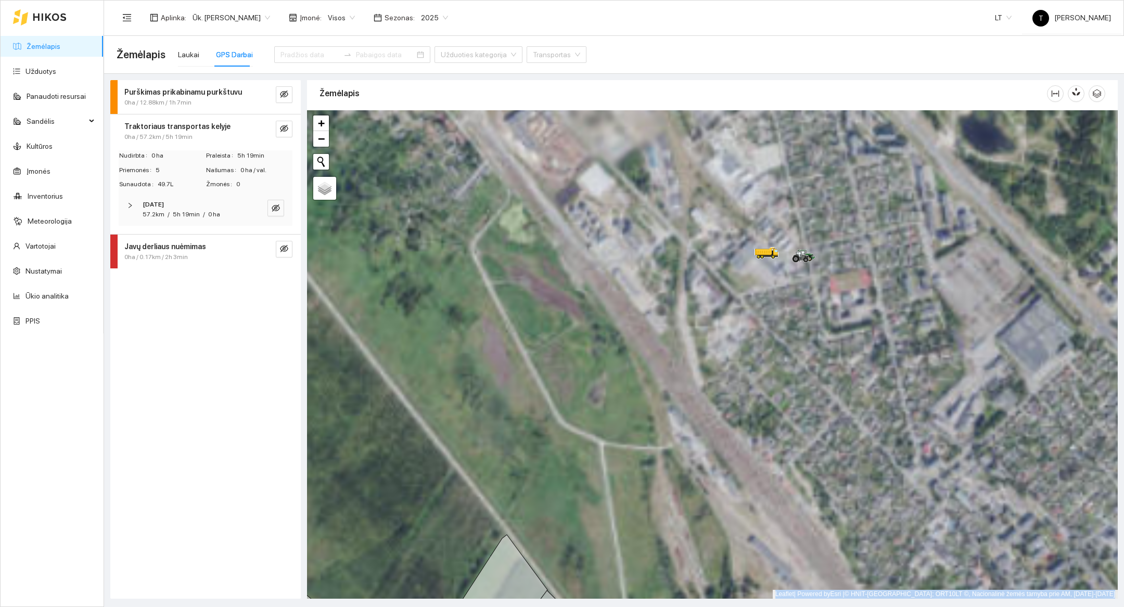
click at [853, 350] on div at bounding box center [712, 354] width 811 height 489
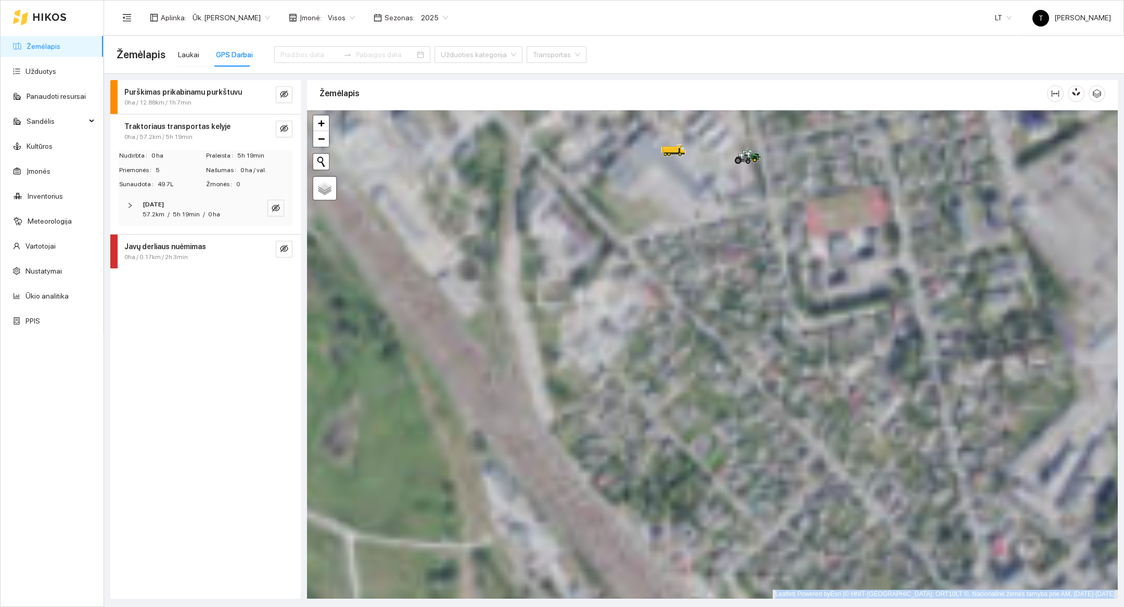
click at [805, 273] on div at bounding box center [712, 354] width 811 height 489
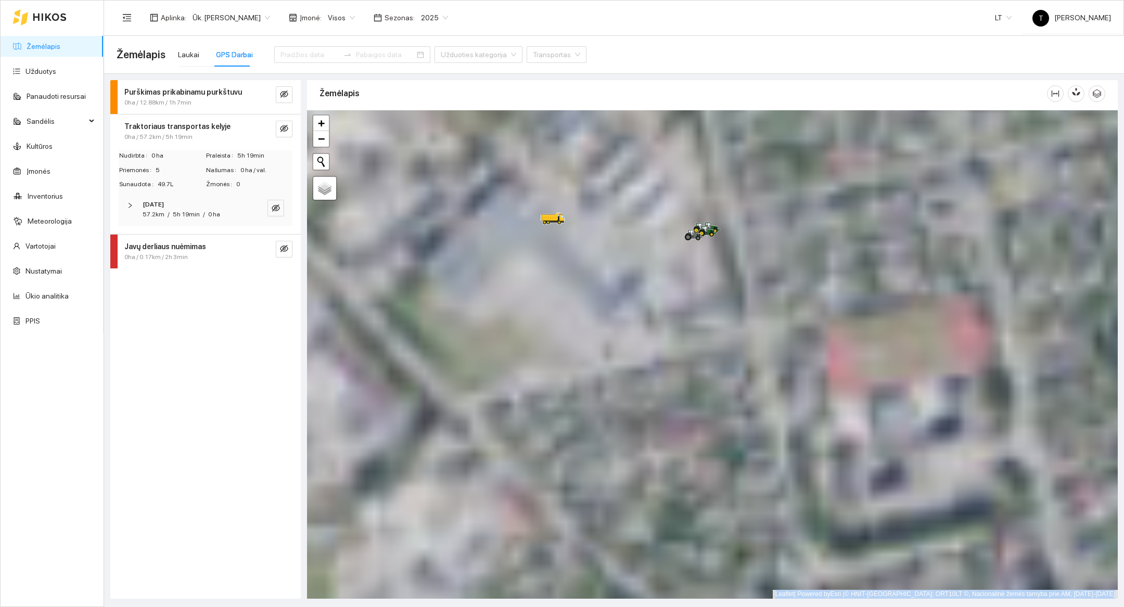
drag, startPoint x: 753, startPoint y: 195, endPoint x: 777, endPoint y: 511, distance: 317.3
click at [777, 511] on div at bounding box center [712, 354] width 811 height 489
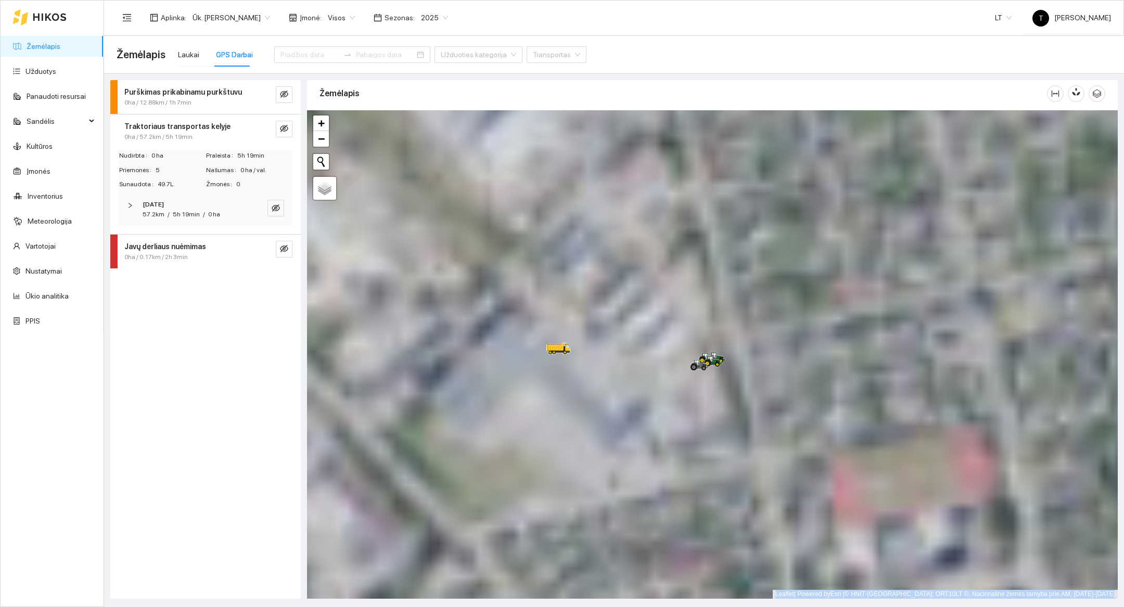
click at [776, 454] on div at bounding box center [712, 354] width 811 height 489
